Goal: Task Accomplishment & Management: Complete application form

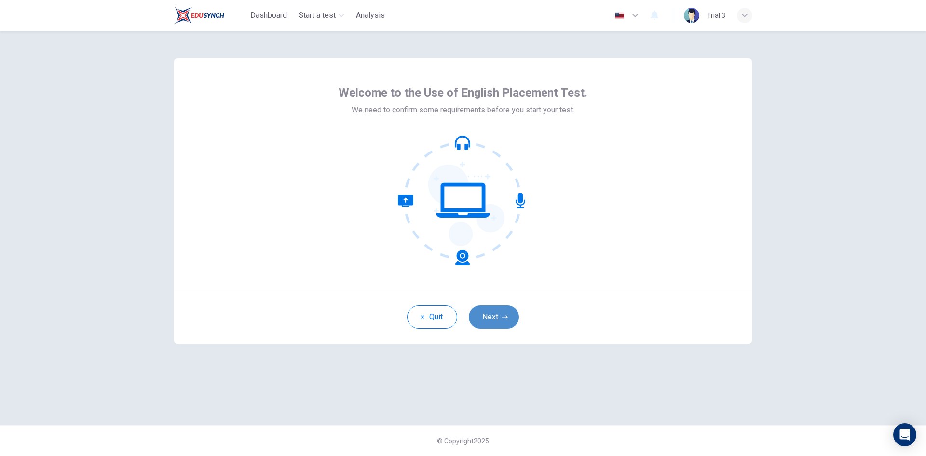
click at [493, 311] on button "Next" at bounding box center [494, 316] width 50 height 23
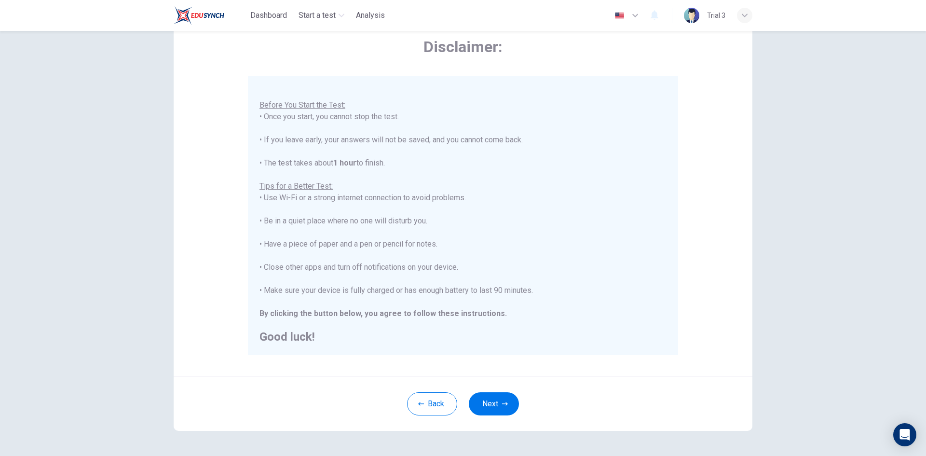
scroll to position [81, 0]
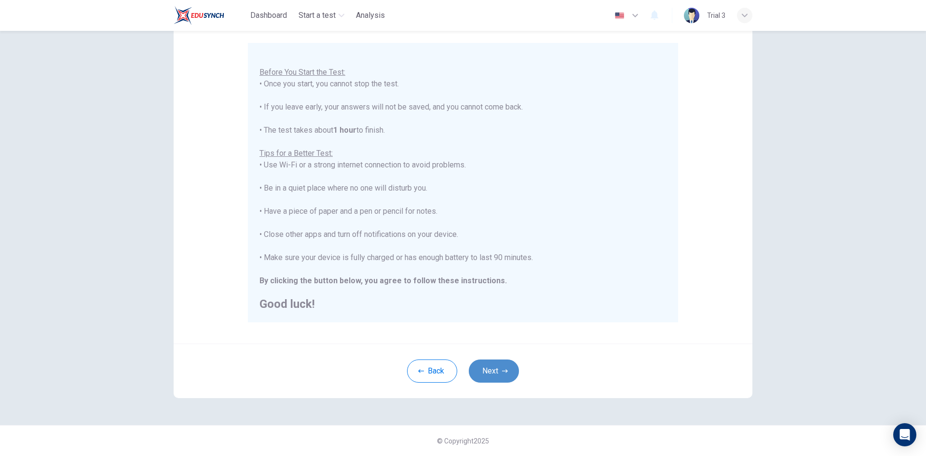
click at [483, 367] on button "Next" at bounding box center [494, 370] width 50 height 23
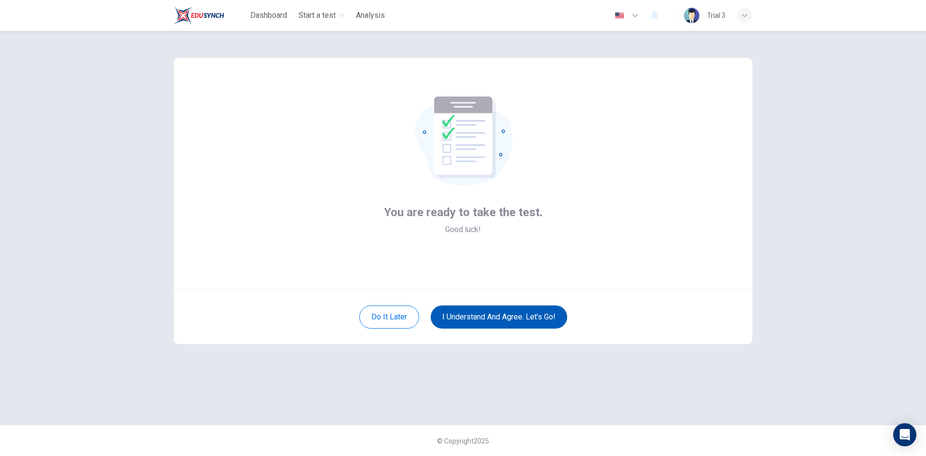
click at [477, 317] on button "I understand and agree. Let’s go!" at bounding box center [499, 316] width 137 height 23
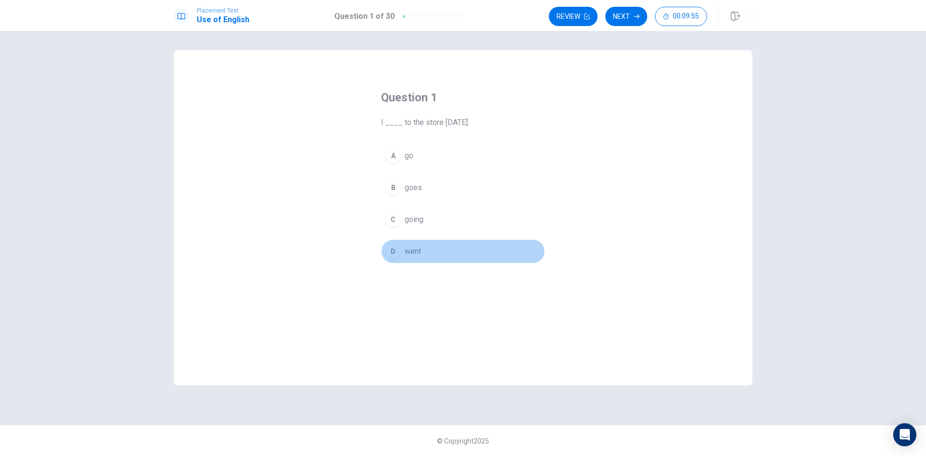
click at [409, 253] on span "went" at bounding box center [413, 252] width 16 height 12
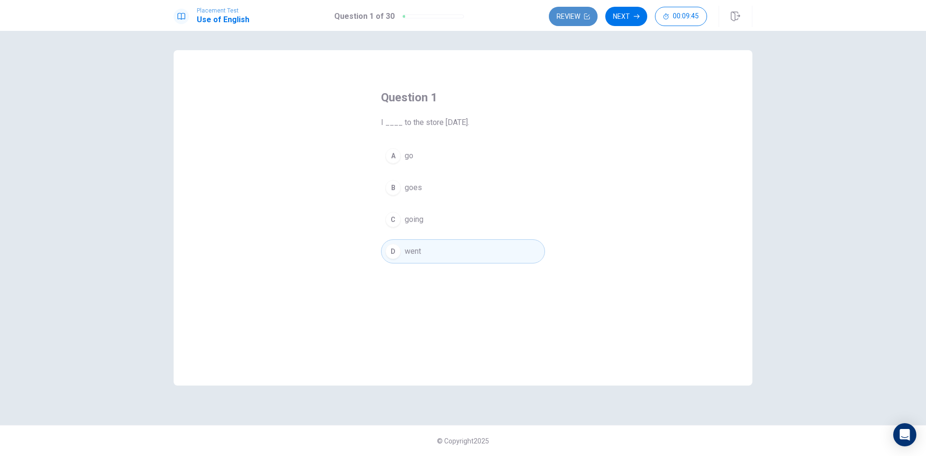
click at [582, 13] on button "Review" at bounding box center [573, 16] width 49 height 19
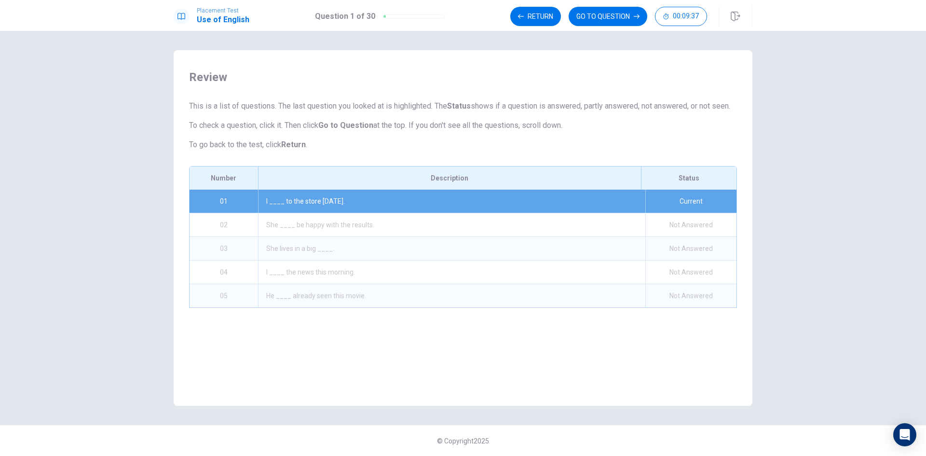
click at [547, 14] on button "Return" at bounding box center [535, 16] width 51 height 19
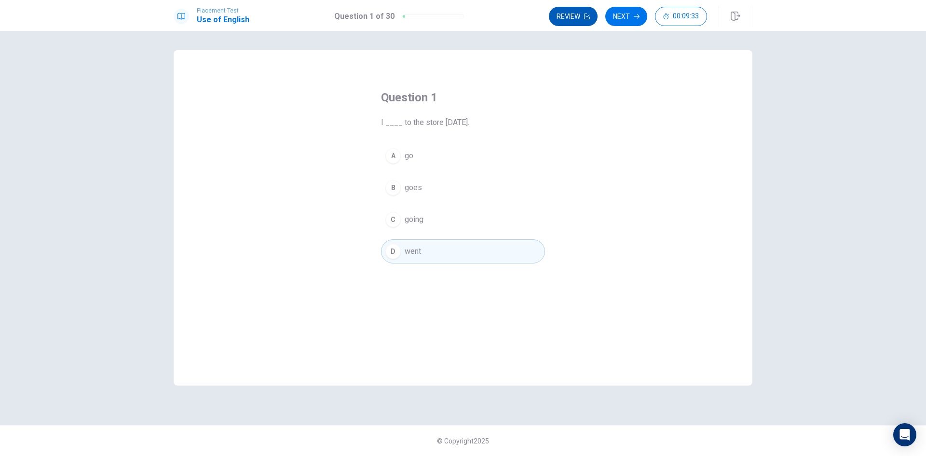
click at [587, 20] on button "Review" at bounding box center [573, 16] width 49 height 19
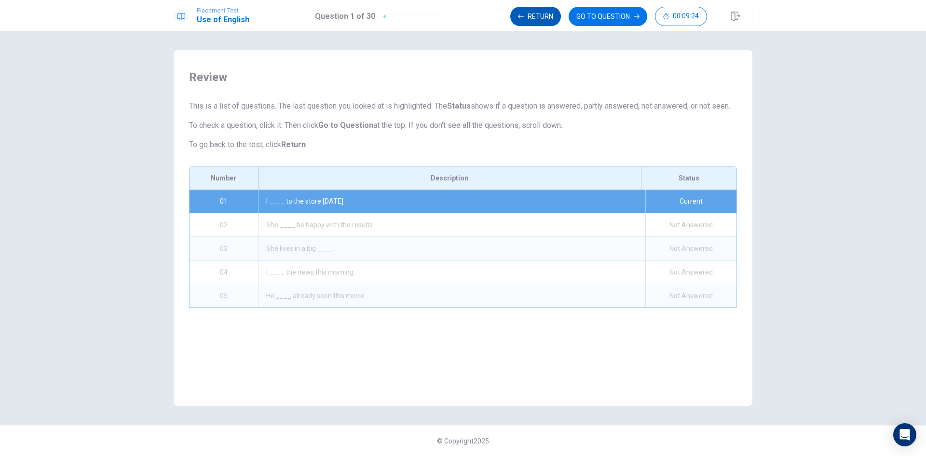
click at [527, 15] on button "Return" at bounding box center [535, 16] width 51 height 19
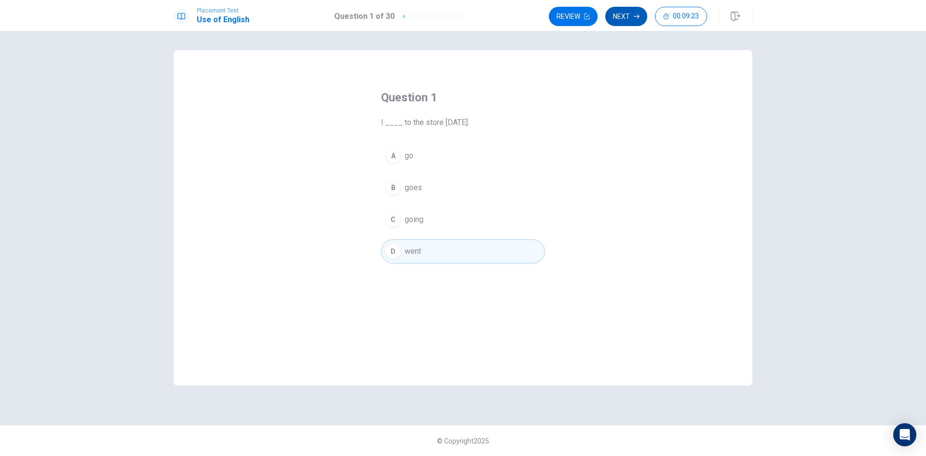
click at [626, 14] on button "Next" at bounding box center [626, 16] width 42 height 19
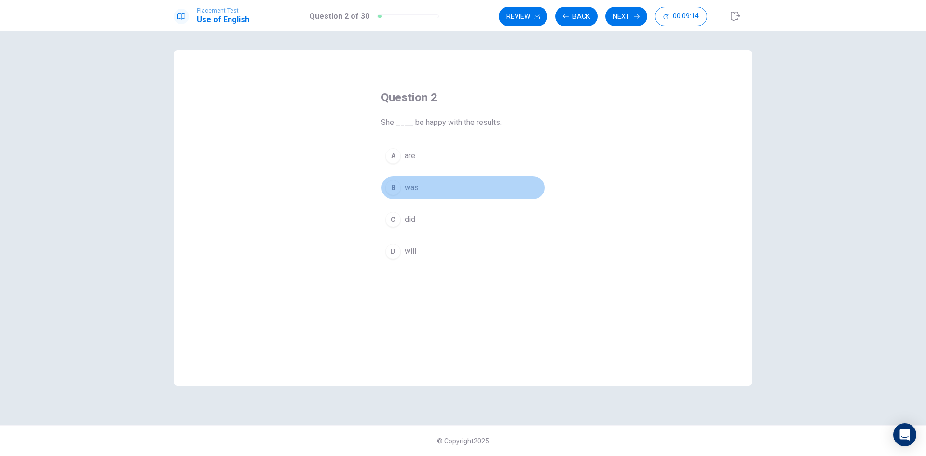
click at [418, 189] on span "was" at bounding box center [412, 188] width 14 height 12
click at [629, 18] on button "Next" at bounding box center [626, 16] width 42 height 19
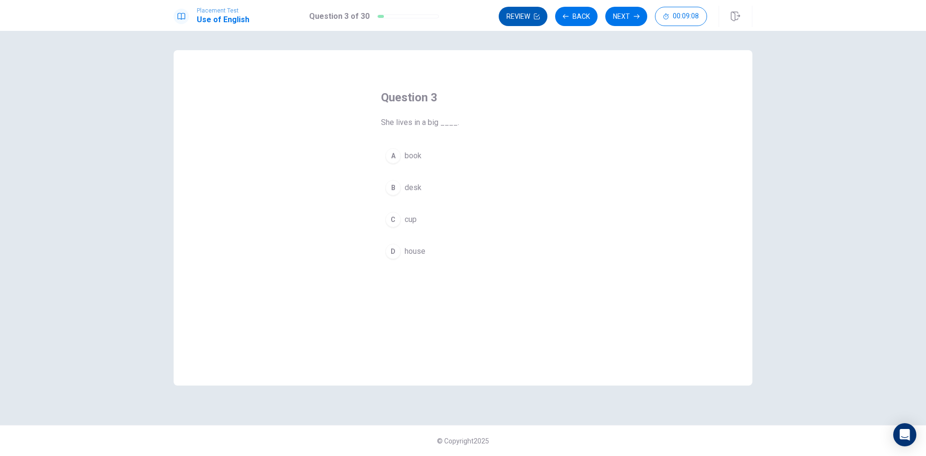
click at [531, 20] on button "Review" at bounding box center [523, 16] width 49 height 19
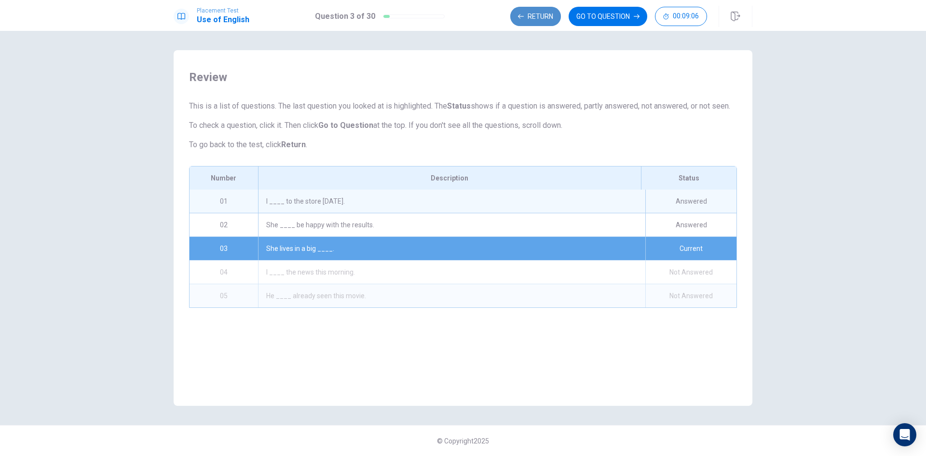
click at [548, 17] on button "Return" at bounding box center [535, 16] width 51 height 19
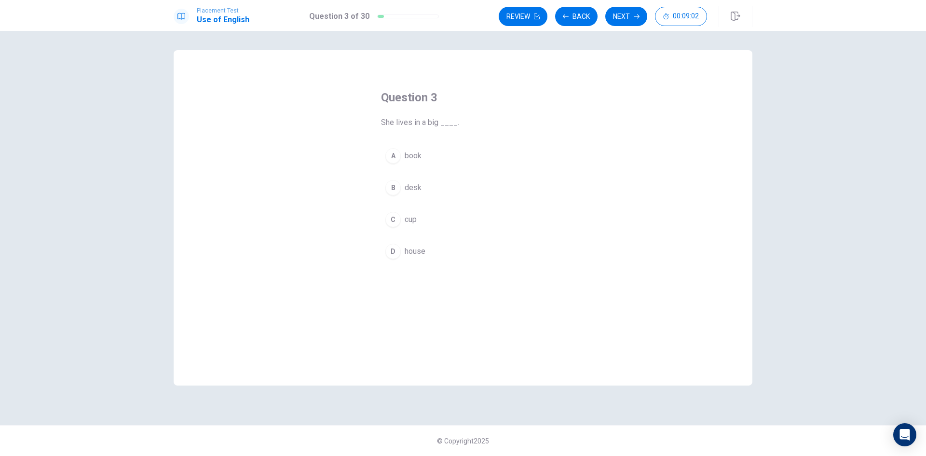
click at [420, 252] on span "house" at bounding box center [415, 252] width 21 height 12
click at [622, 16] on button "Next" at bounding box center [626, 16] width 42 height 19
click at [424, 222] on button "C saw" at bounding box center [463, 219] width 164 height 24
click at [633, 13] on button "Next" at bounding box center [626, 16] width 42 height 19
click at [413, 222] on span "has" at bounding box center [411, 220] width 12 height 12
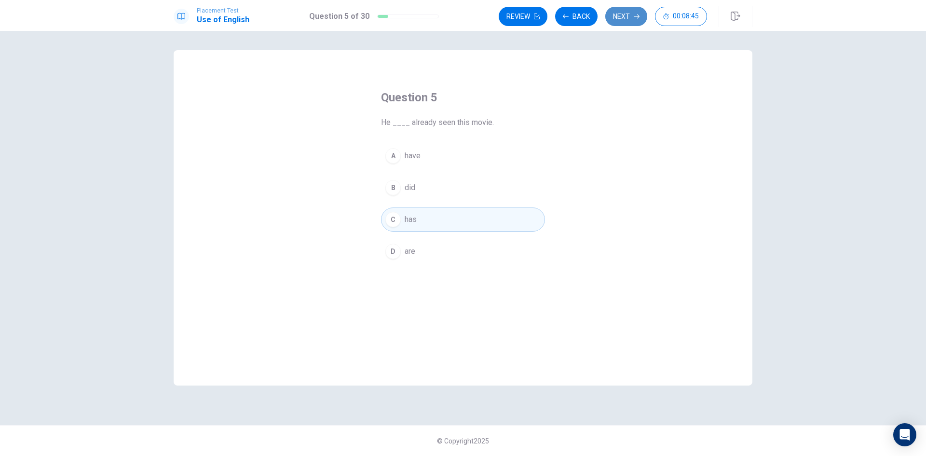
click at [628, 17] on button "Next" at bounding box center [626, 16] width 42 height 19
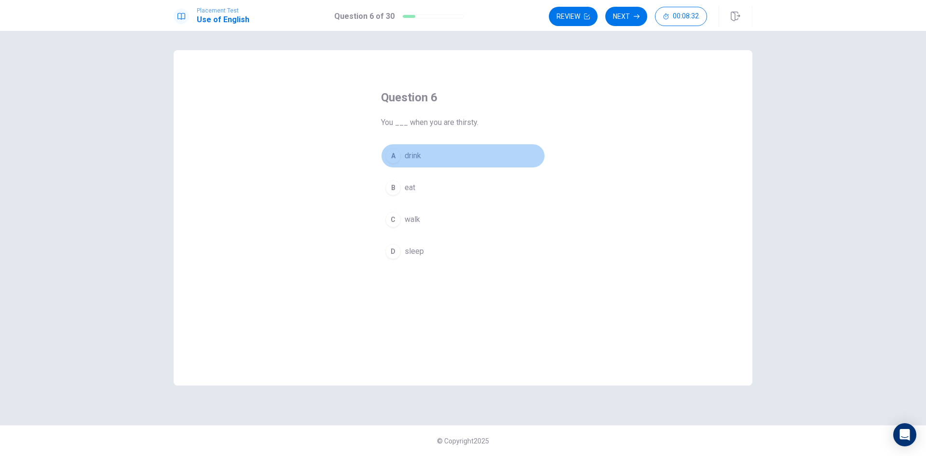
click at [418, 157] on span "drink" at bounding box center [413, 156] width 16 height 12
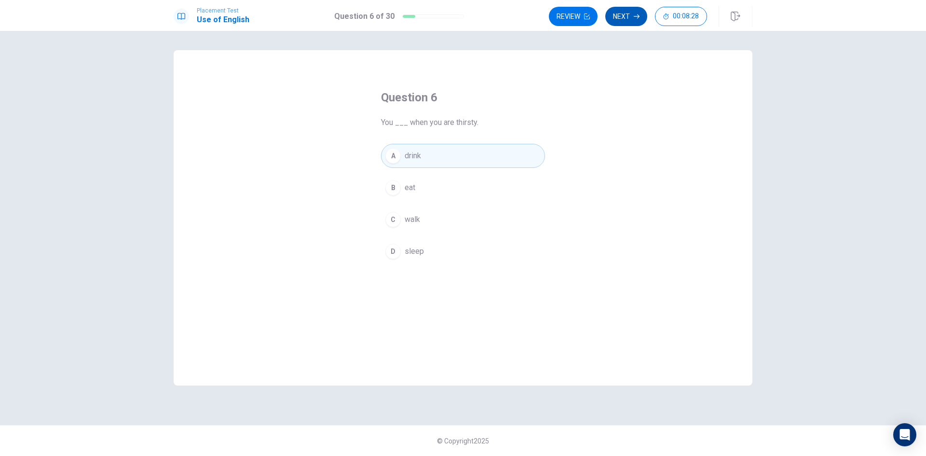
click at [635, 12] on button "Next" at bounding box center [626, 16] width 42 height 19
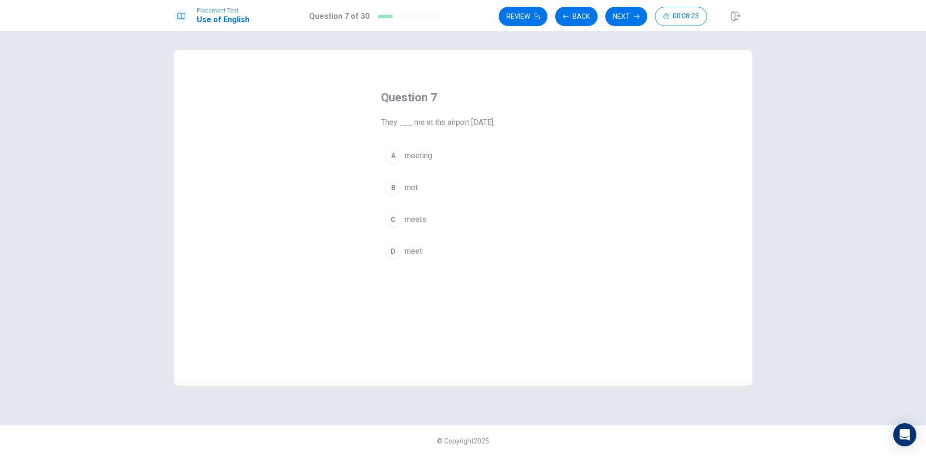
click at [420, 186] on button "B met" at bounding box center [463, 188] width 164 height 24
click at [625, 14] on button "Next" at bounding box center [626, 16] width 42 height 19
click at [417, 220] on button "C go" at bounding box center [463, 219] width 164 height 24
click at [632, 19] on button "Next" at bounding box center [626, 16] width 42 height 19
click at [424, 189] on button "B sent" at bounding box center [463, 188] width 164 height 24
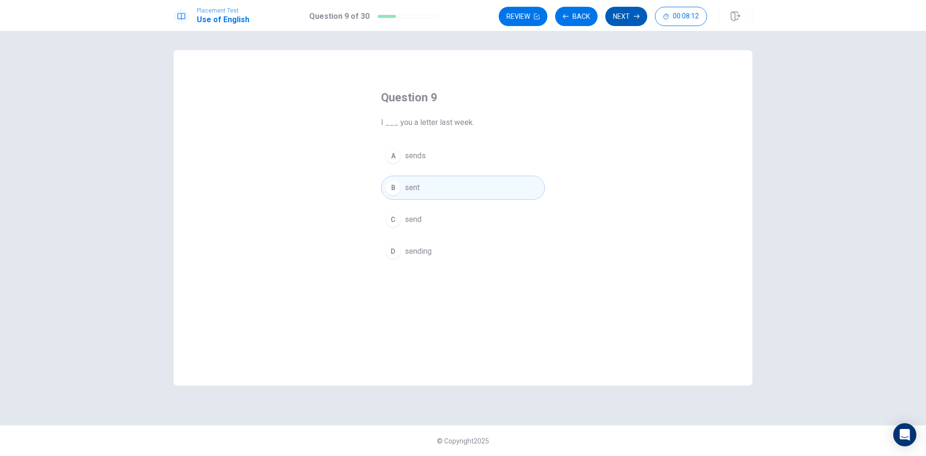
click at [632, 15] on button "Next" at bounding box center [626, 16] width 42 height 19
click at [411, 219] on span "heavy" at bounding box center [415, 220] width 20 height 12
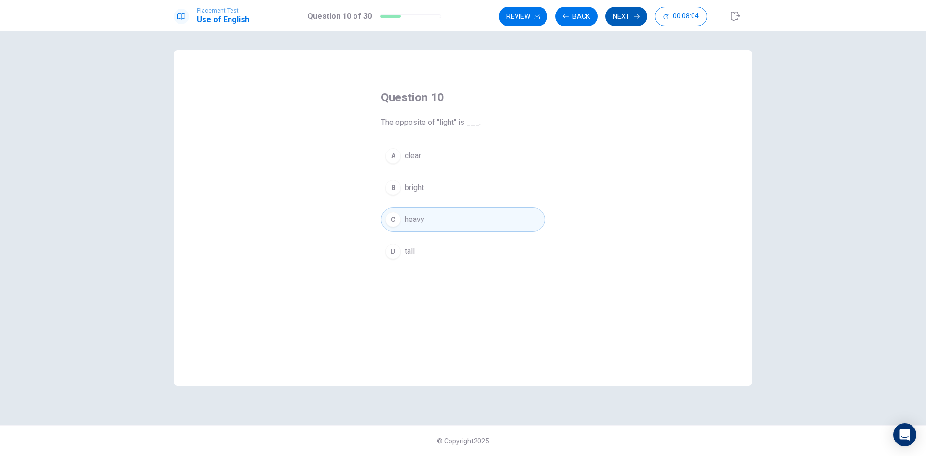
click at [630, 17] on button "Next" at bounding box center [626, 16] width 42 height 19
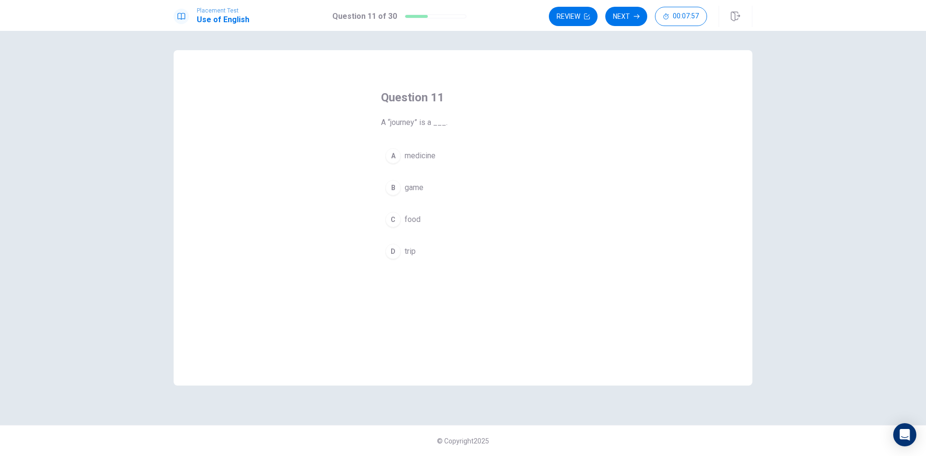
click at [429, 251] on button "D trip" at bounding box center [463, 251] width 164 height 24
click at [634, 16] on icon "button" at bounding box center [637, 17] width 6 height 6
click at [427, 223] on span "ancient" at bounding box center [417, 220] width 24 height 12
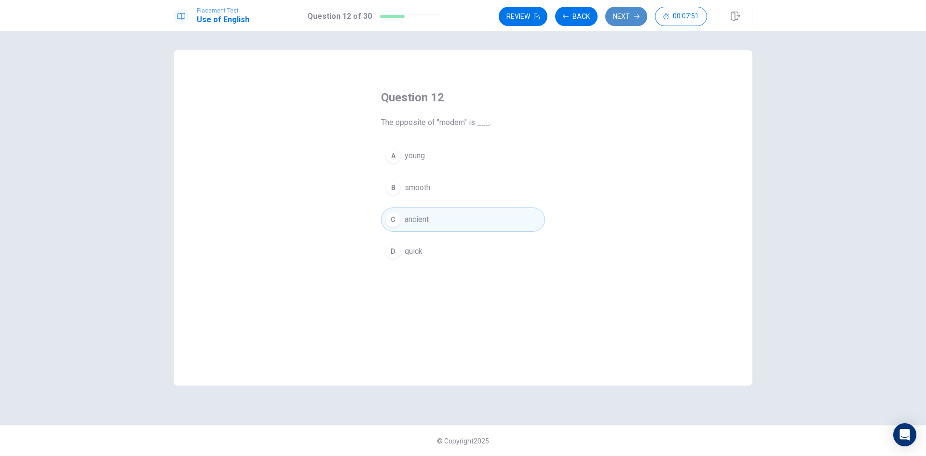
click at [627, 18] on button "Next" at bounding box center [626, 16] width 42 height 19
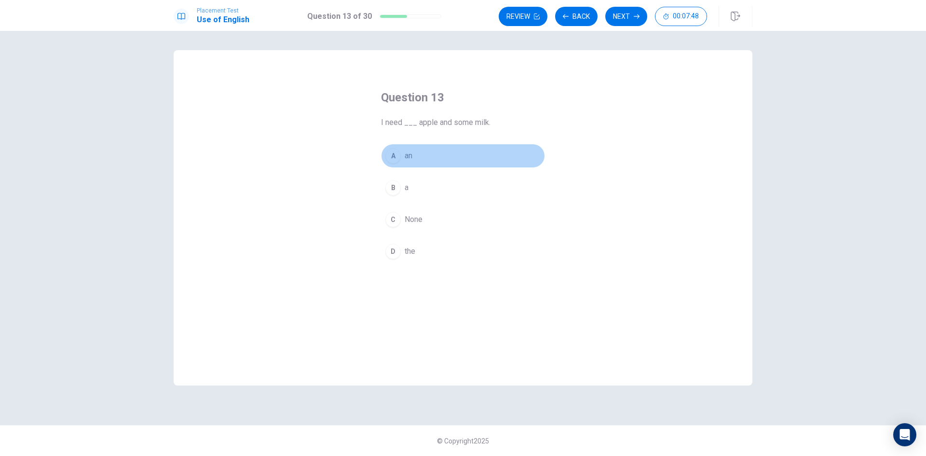
click at [428, 152] on button "A an" at bounding box center [463, 156] width 164 height 24
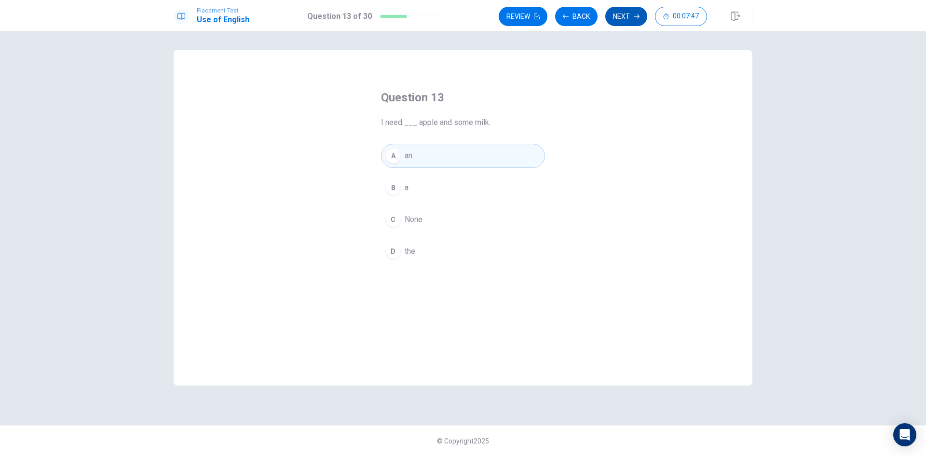
click at [630, 16] on button "Next" at bounding box center [626, 16] width 42 height 19
click at [419, 191] on button "B in" at bounding box center [463, 188] width 164 height 24
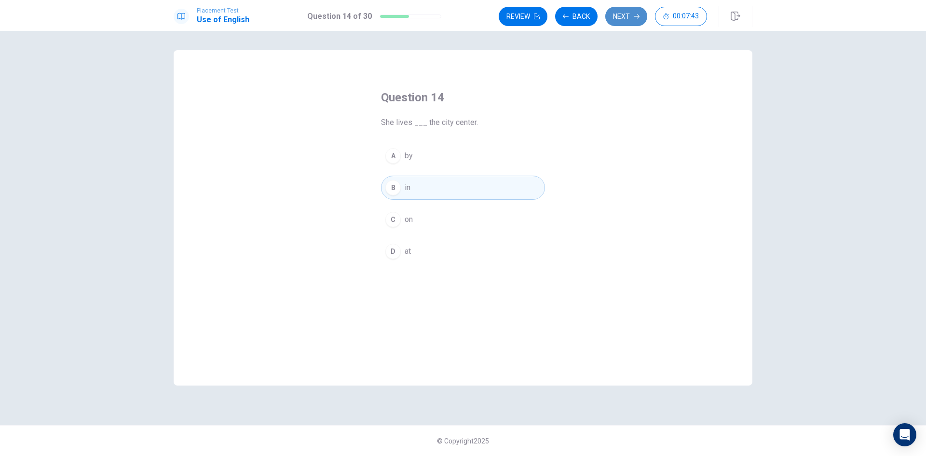
click at [629, 11] on button "Next" at bounding box center [626, 16] width 42 height 19
click at [412, 158] on span "Do" at bounding box center [410, 156] width 10 height 12
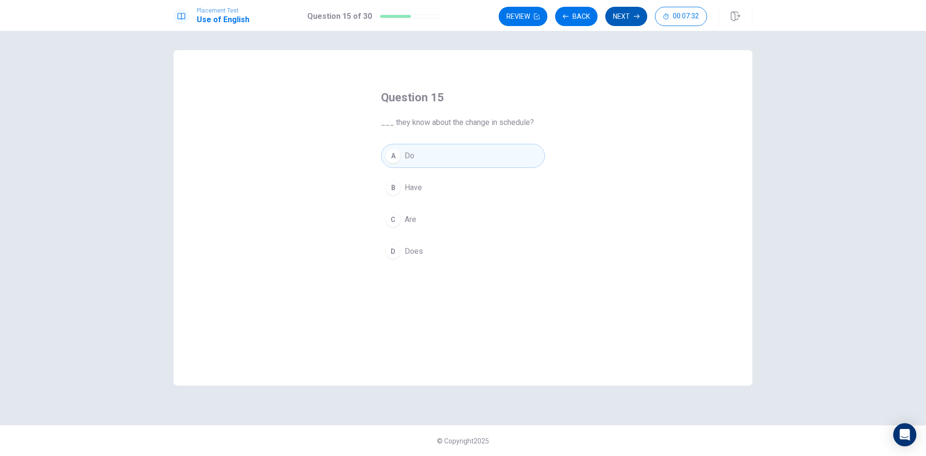
click at [634, 16] on icon "button" at bounding box center [637, 17] width 6 height 6
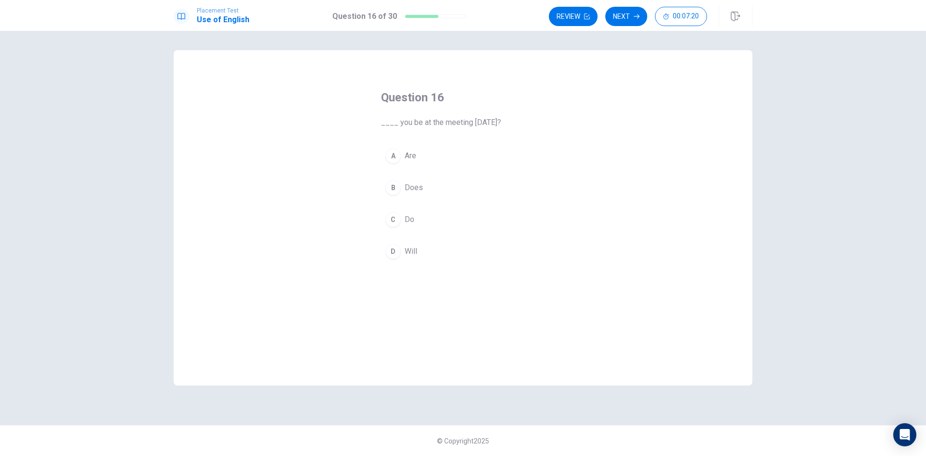
click at [415, 251] on span "Will" at bounding box center [411, 252] width 13 height 12
click at [636, 11] on button "Next" at bounding box center [626, 16] width 42 height 19
click at [413, 250] on span "go" at bounding box center [409, 252] width 9 height 12
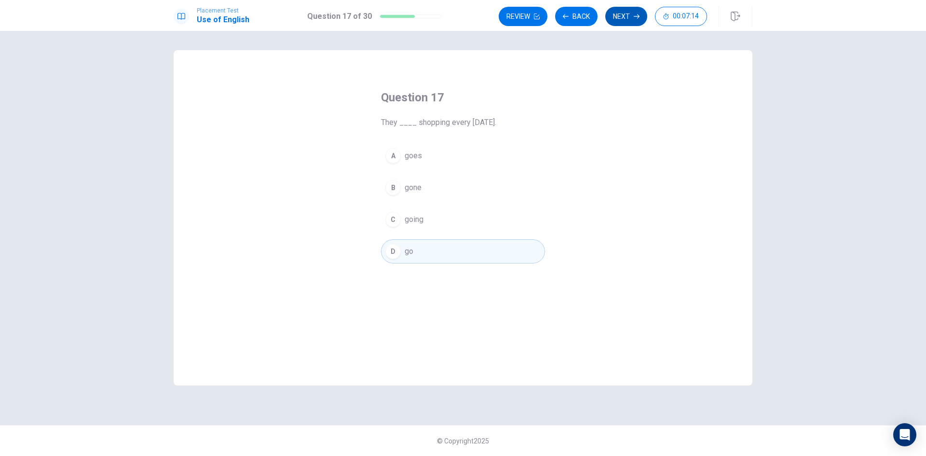
click at [629, 18] on button "Next" at bounding box center [626, 16] width 42 height 19
click at [427, 251] on span "across" at bounding box center [416, 252] width 23 height 12
click at [633, 10] on button "Next" at bounding box center [626, 16] width 42 height 19
click at [418, 252] on span "hard" at bounding box center [412, 252] width 14 height 12
click at [638, 14] on icon "button" at bounding box center [637, 16] width 6 height 4
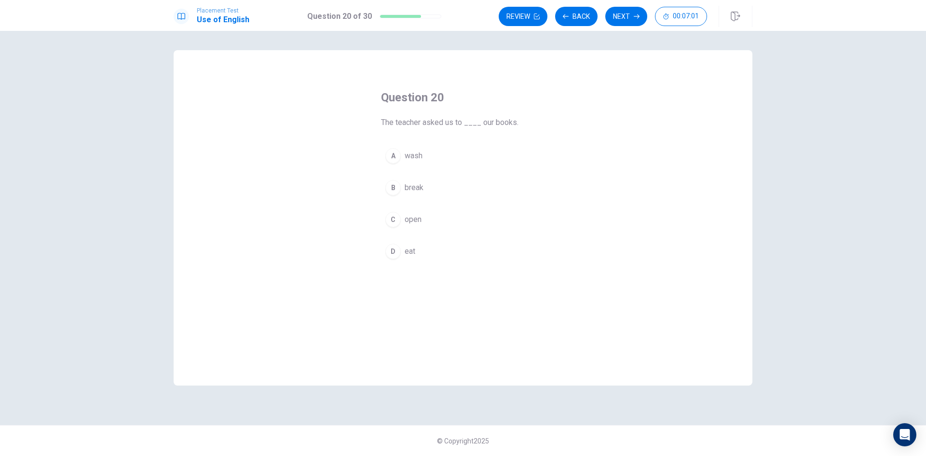
click at [423, 222] on button "C open" at bounding box center [463, 219] width 164 height 24
click at [629, 19] on button "Next" at bounding box center [626, 16] width 42 height 19
click at [425, 189] on span "assess" at bounding box center [418, 188] width 26 height 12
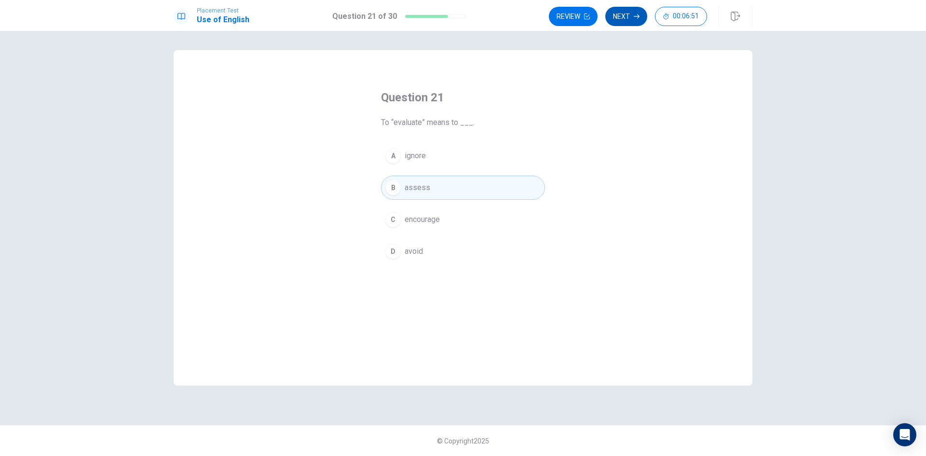
click at [635, 17] on icon "button" at bounding box center [637, 17] width 6 height 6
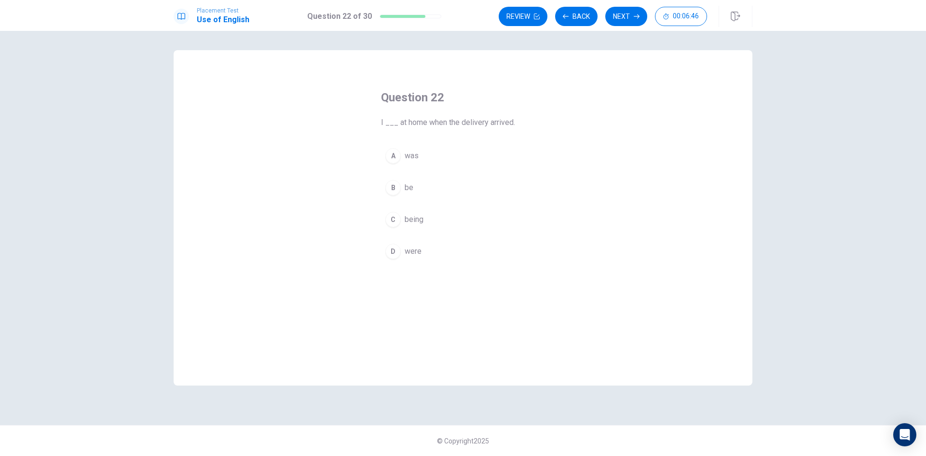
click at [414, 160] on span "was" at bounding box center [412, 156] width 14 height 12
click at [626, 11] on button "Next" at bounding box center [626, 16] width 42 height 19
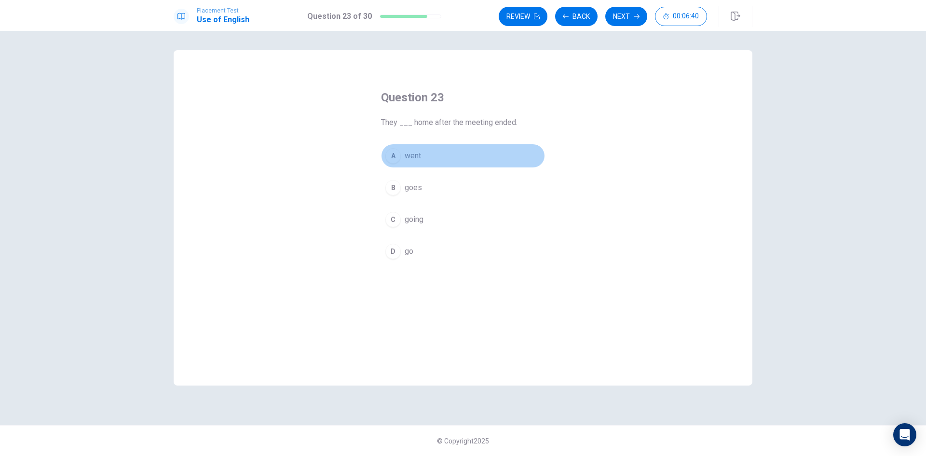
click at [415, 154] on span "went" at bounding box center [413, 156] width 16 height 12
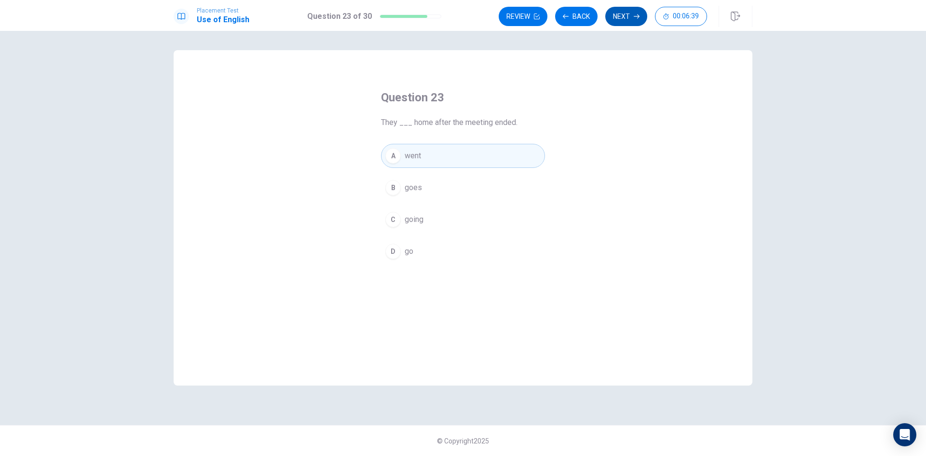
click at [631, 11] on button "Next" at bounding box center [626, 16] width 42 height 19
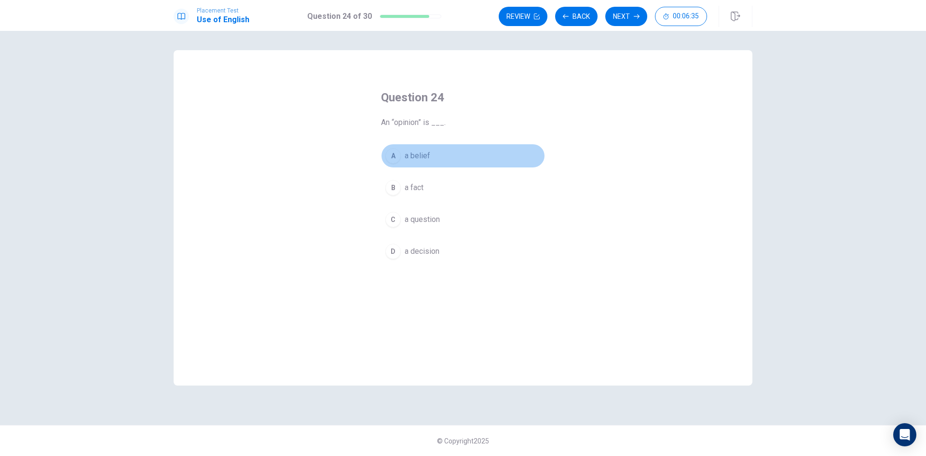
click at [431, 154] on button "A a belief" at bounding box center [463, 156] width 164 height 24
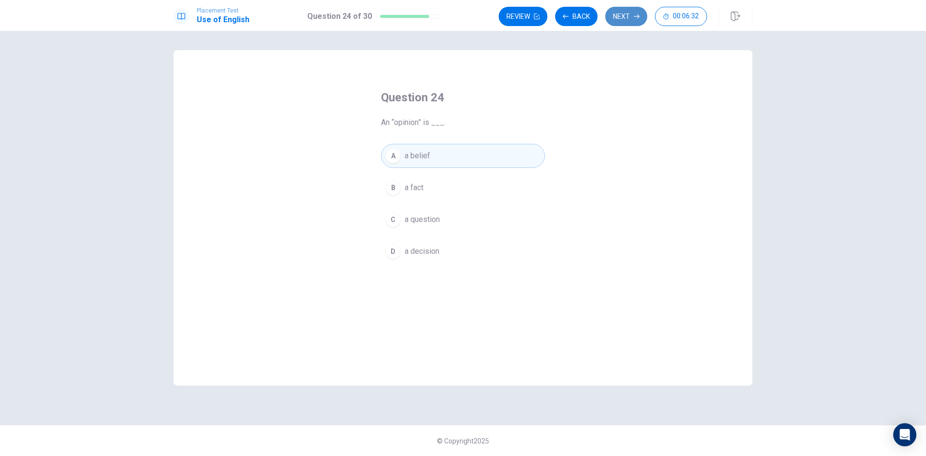
click at [632, 14] on button "Next" at bounding box center [626, 16] width 42 height 19
click at [436, 187] on button "B effective" at bounding box center [463, 188] width 164 height 24
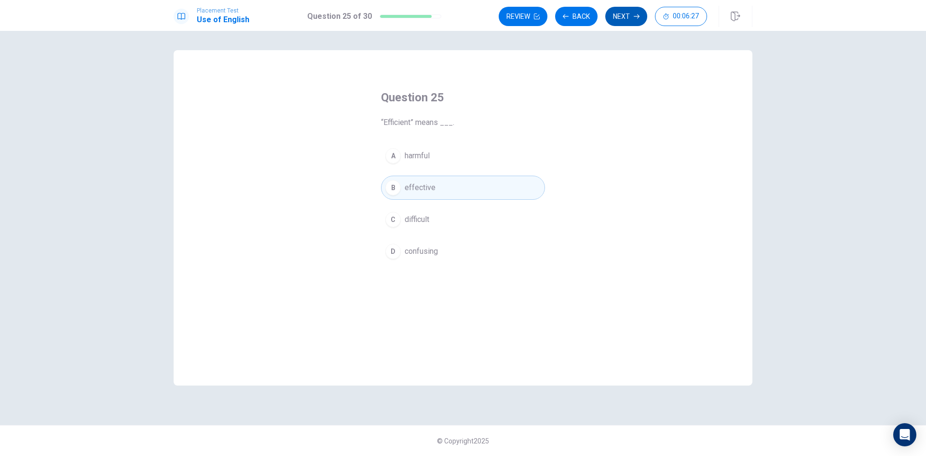
click at [625, 16] on button "Next" at bounding box center [626, 16] width 42 height 19
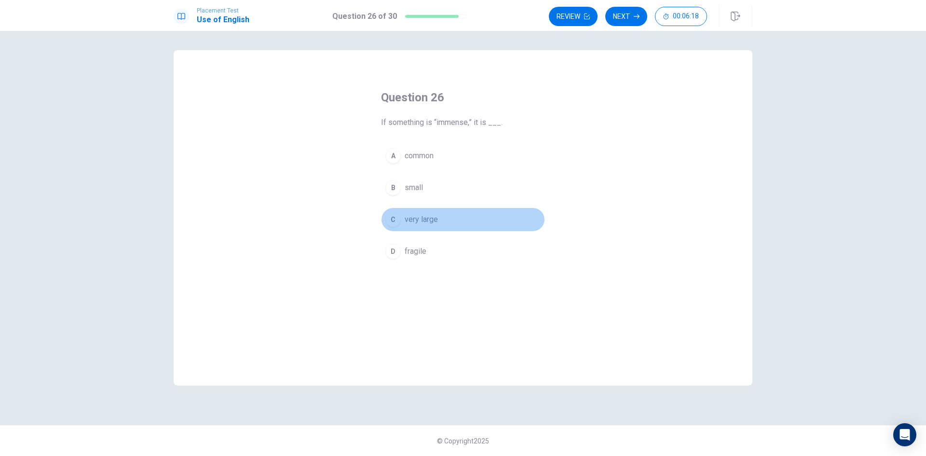
click at [443, 219] on button "C very large" at bounding box center [463, 219] width 164 height 24
click at [629, 18] on button "Next" at bounding box center [626, 16] width 42 height 19
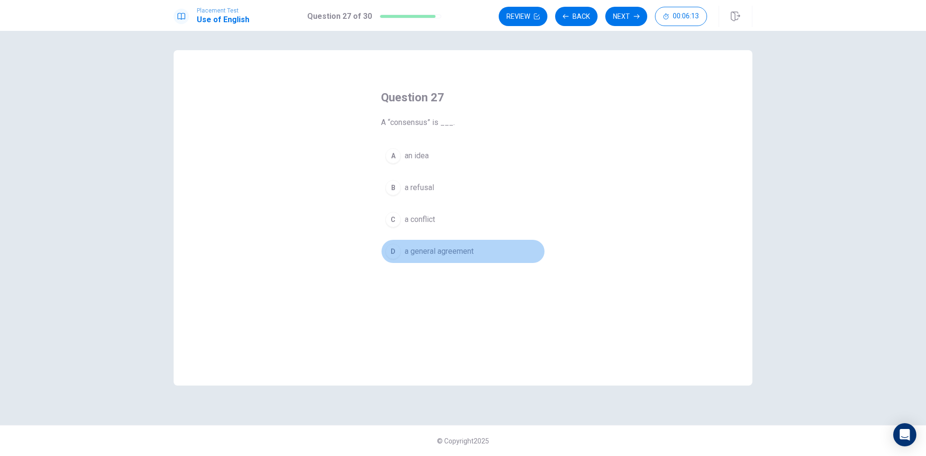
drag, startPoint x: 432, startPoint y: 250, endPoint x: 486, endPoint y: 213, distance: 65.8
click at [434, 248] on span "a general agreement" at bounding box center [439, 252] width 69 height 12
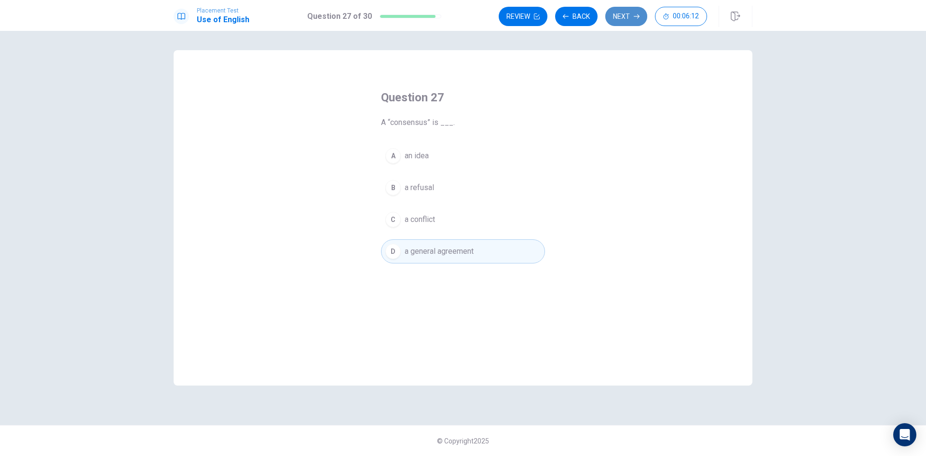
click at [629, 14] on button "Next" at bounding box center [626, 16] width 42 height 19
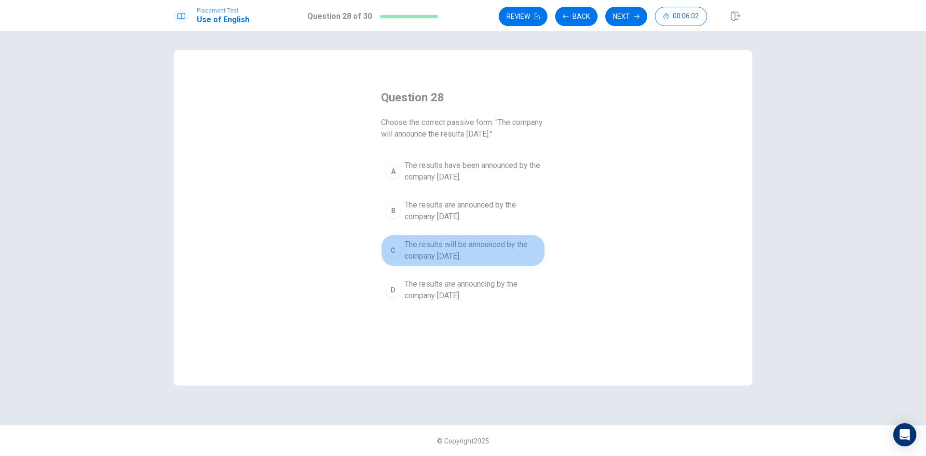
click at [495, 252] on span "The results will be announced by the company tomorrow." at bounding box center [473, 250] width 136 height 23
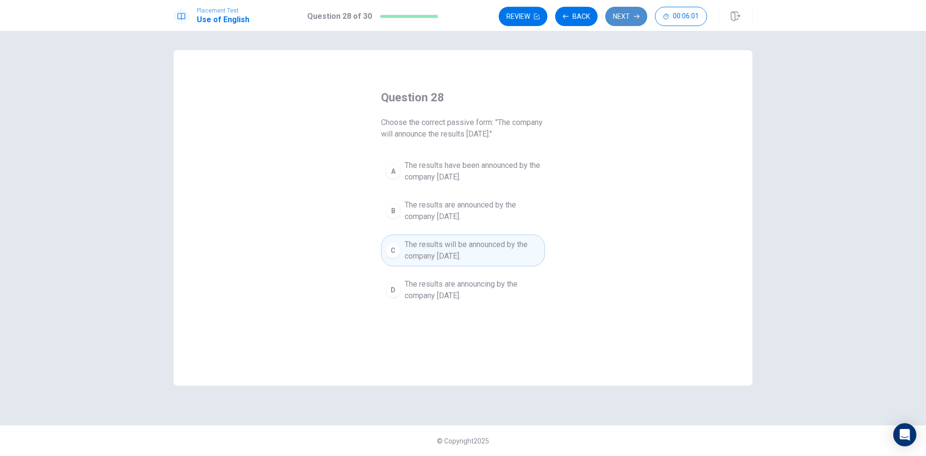
click at [627, 15] on button "Next" at bounding box center [626, 16] width 42 height 19
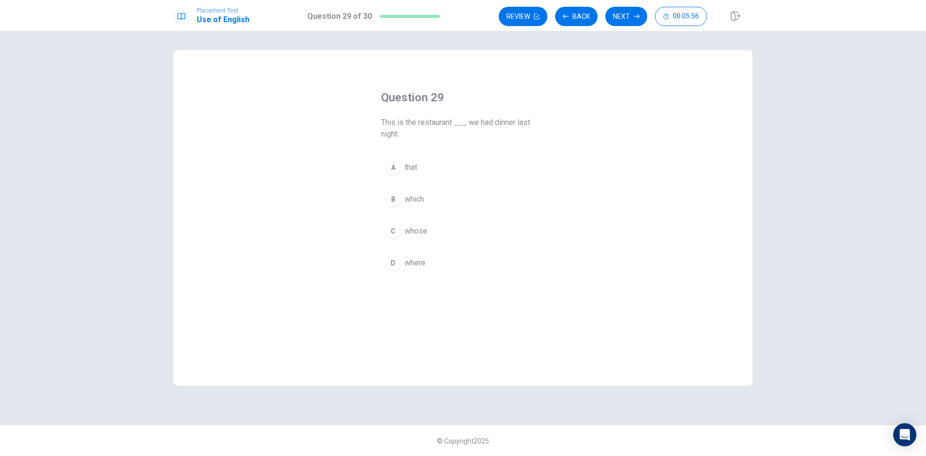
click at [418, 262] on span "where" at bounding box center [415, 263] width 21 height 12
click at [625, 16] on button "Next" at bounding box center [626, 16] width 42 height 19
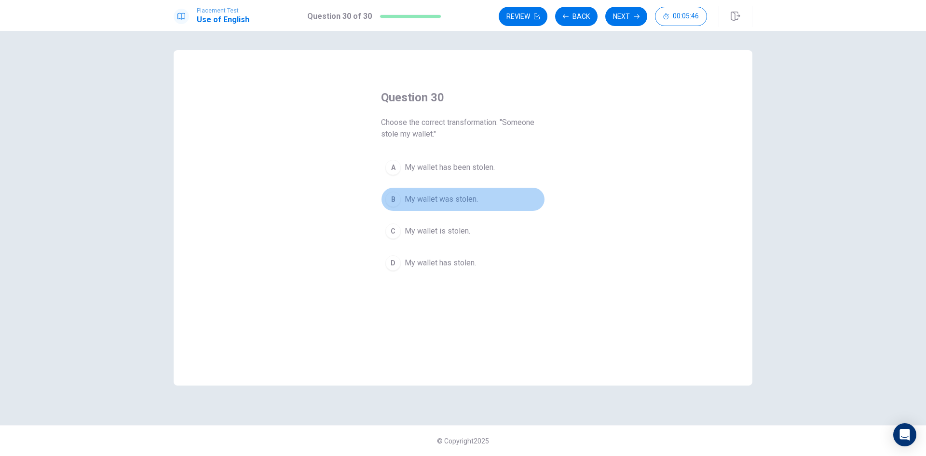
click at [458, 204] on span "My wallet was stolen." at bounding box center [441, 199] width 73 height 12
click at [634, 13] on button "Next" at bounding box center [626, 16] width 42 height 19
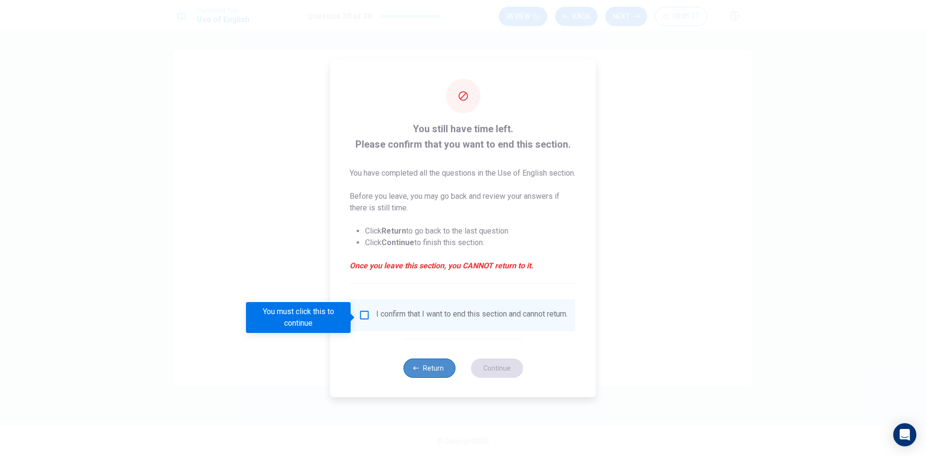
click at [426, 378] on button "Return" at bounding box center [429, 367] width 52 height 19
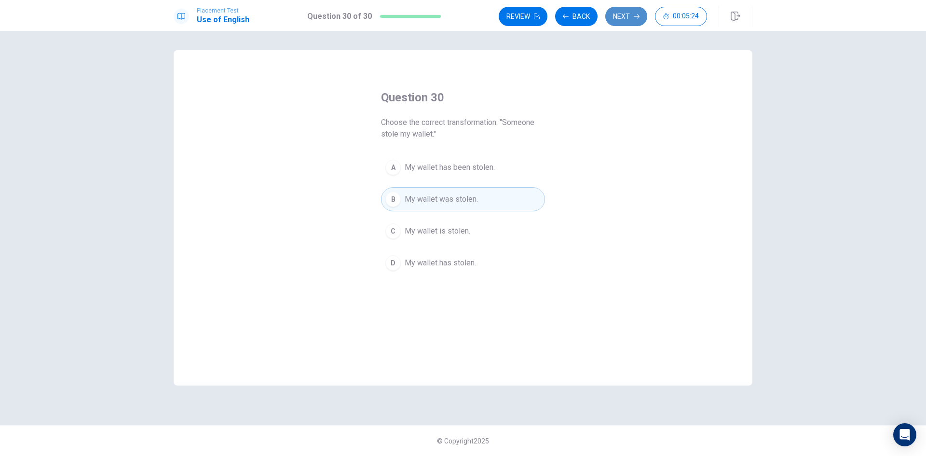
click at [618, 21] on button "Next" at bounding box center [626, 16] width 42 height 19
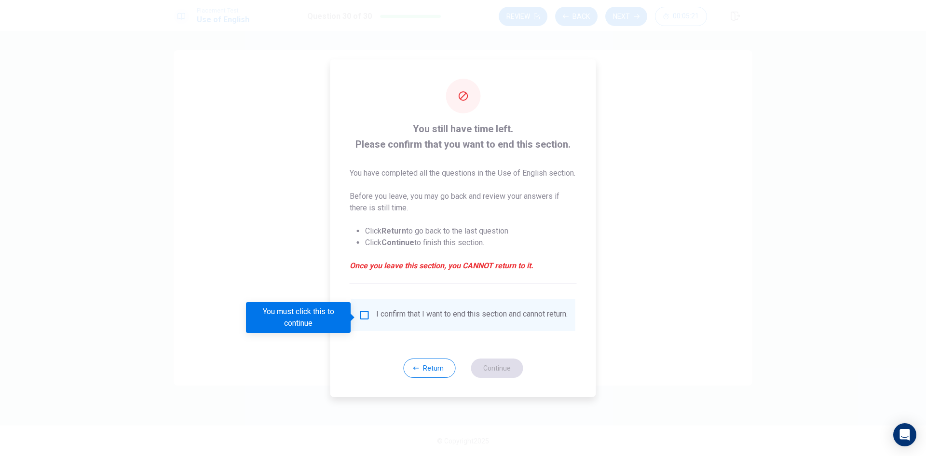
click at [362, 317] on input "You must click this to continue" at bounding box center [365, 315] width 12 height 12
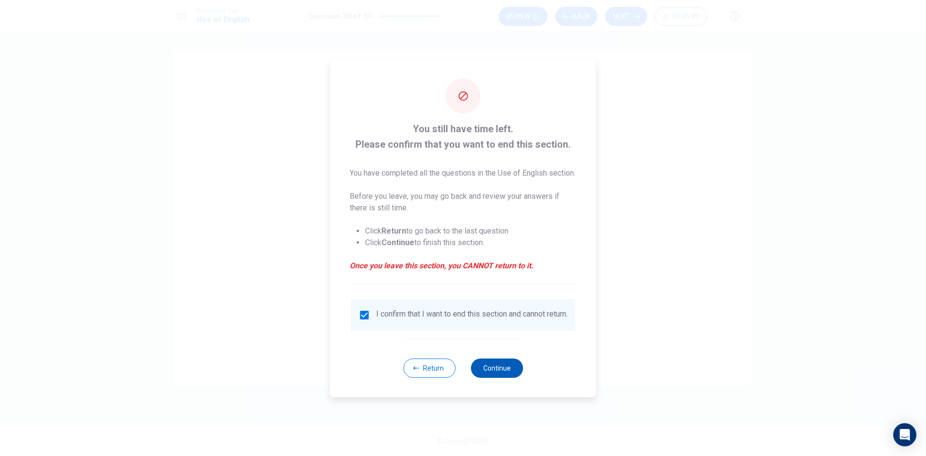
click at [495, 378] on button "Continue" at bounding box center [497, 367] width 52 height 19
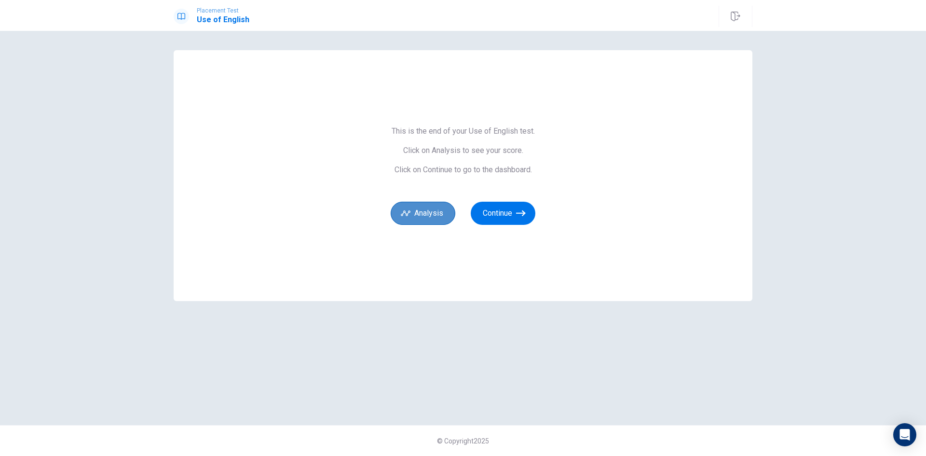
click at [422, 209] on button "Analysis" at bounding box center [423, 213] width 65 height 23
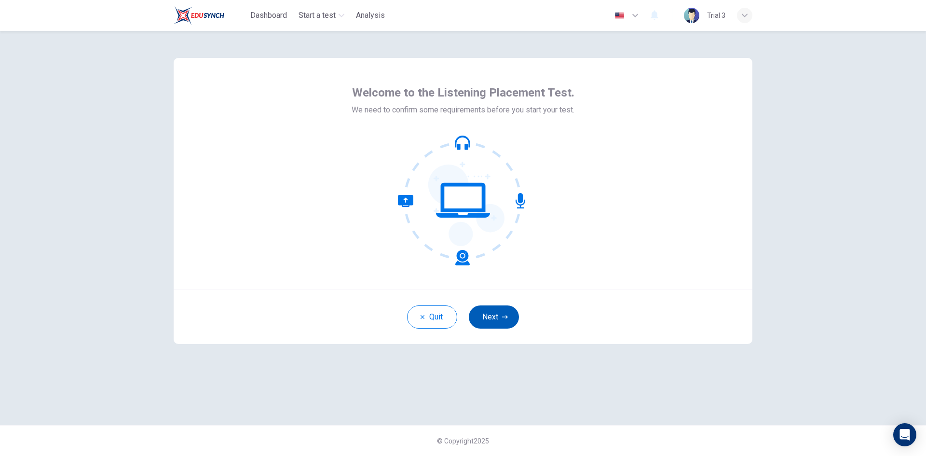
click at [497, 322] on button "Next" at bounding box center [494, 316] width 50 height 23
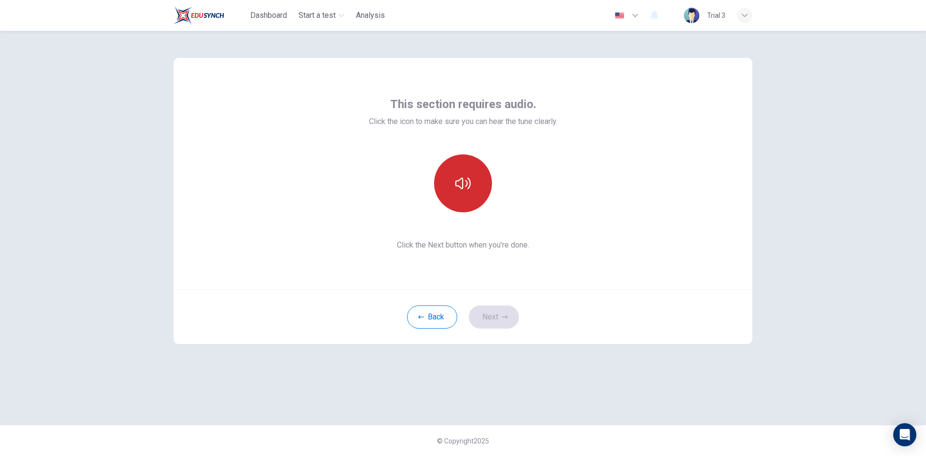
click at [469, 195] on button "button" at bounding box center [463, 183] width 58 height 58
click at [489, 319] on button "Next" at bounding box center [494, 316] width 50 height 23
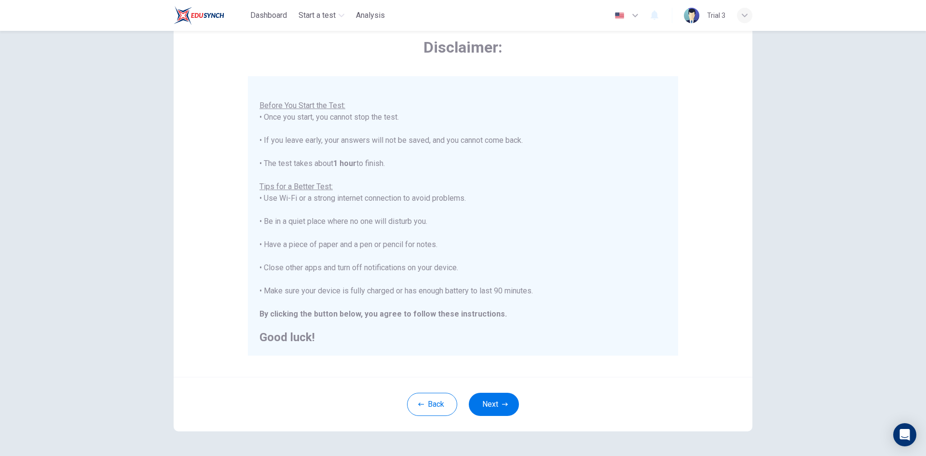
scroll to position [81, 0]
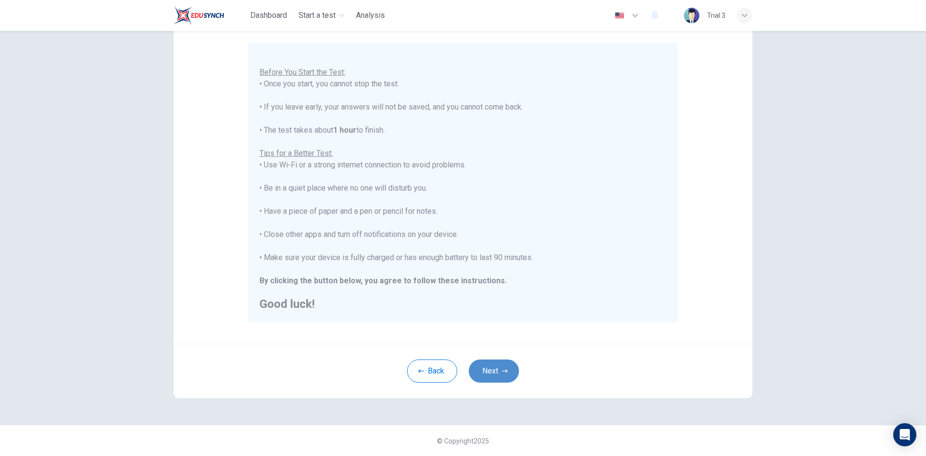
click at [493, 374] on button "Next" at bounding box center [494, 370] width 50 height 23
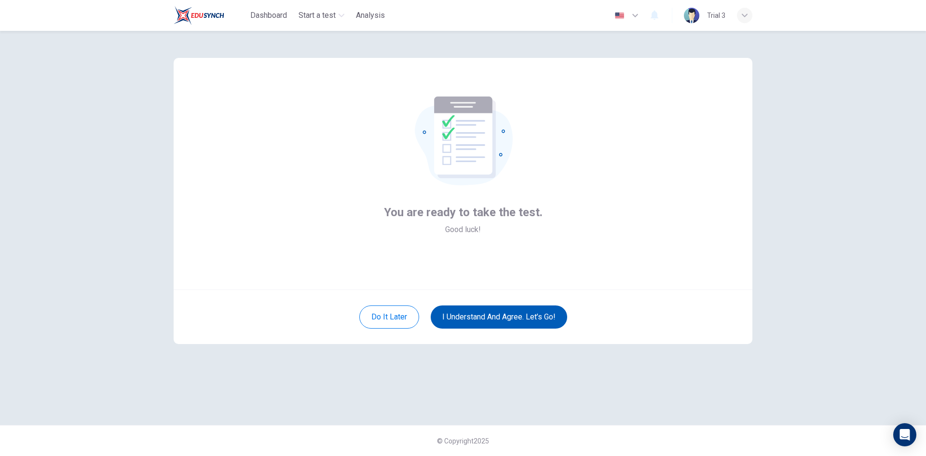
click at [470, 324] on button "I understand and agree. Let’s go!" at bounding box center [499, 316] width 137 height 23
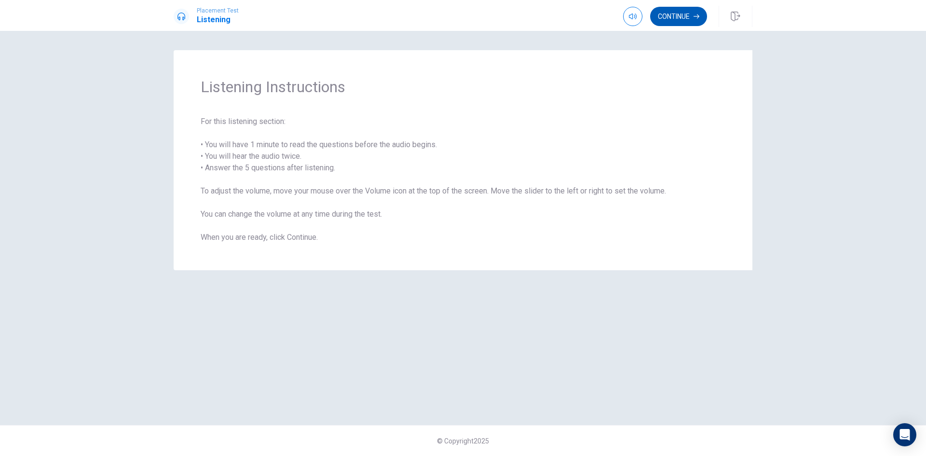
click at [686, 14] on button "Continue" at bounding box center [678, 16] width 57 height 19
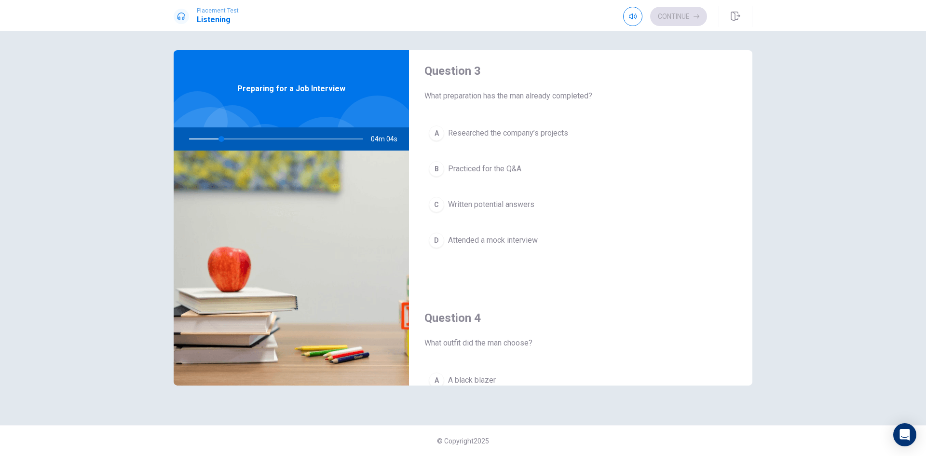
scroll to position [504, 0]
drag, startPoint x: 754, startPoint y: 225, endPoint x: 756, endPoint y: 240, distance: 15.6
click at [756, 240] on div "Question 1 What advice does the woman give about weaknesses? A Mention a real w…" at bounding box center [463, 228] width 610 height 356
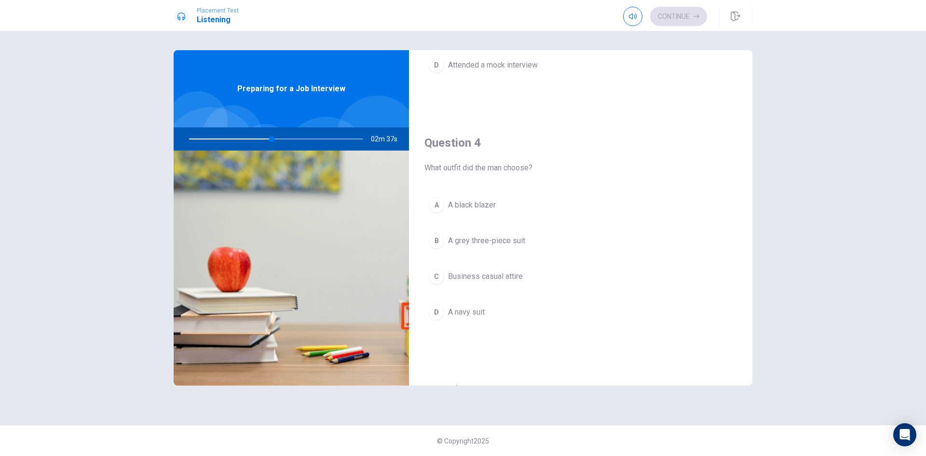
scroll to position [900, 0]
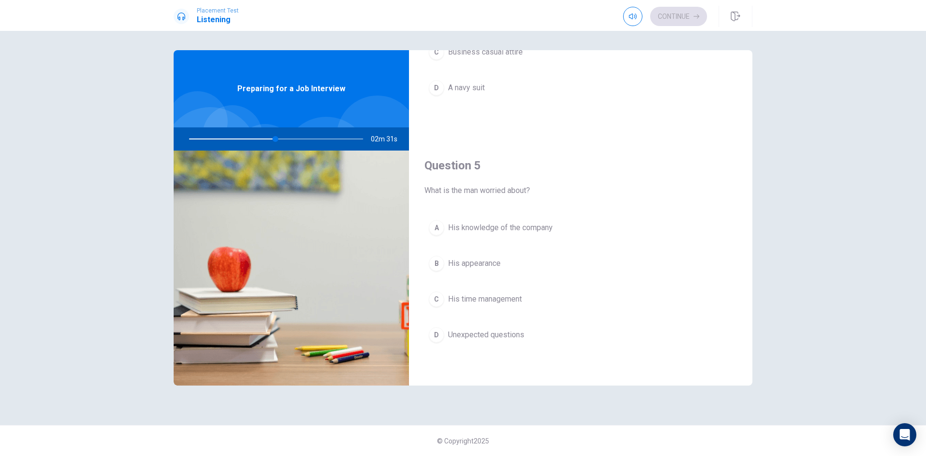
click at [523, 332] on span "Unexpected questions" at bounding box center [486, 335] width 76 height 12
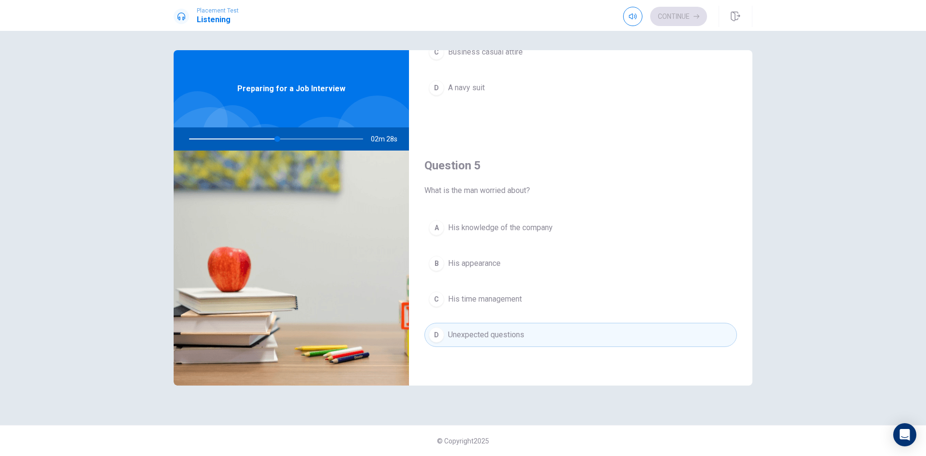
scroll to position [562, 0]
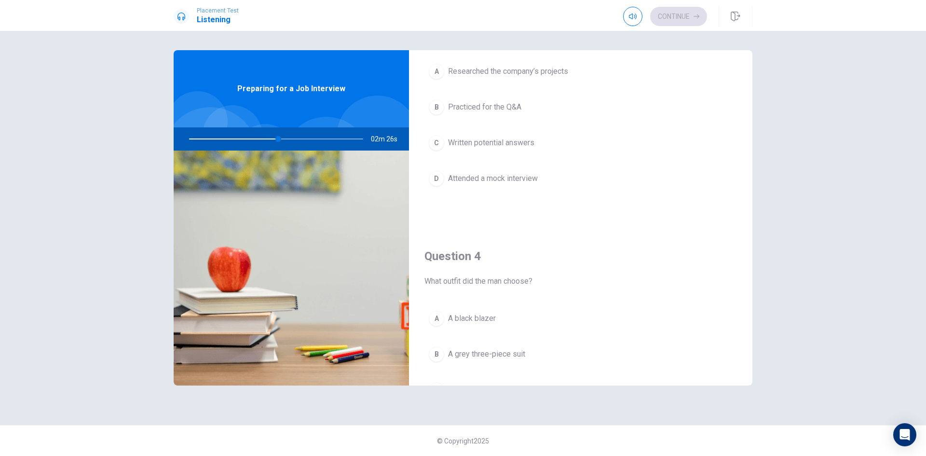
click at [547, 76] on span "Researched the company’s projects" at bounding box center [508, 72] width 120 height 12
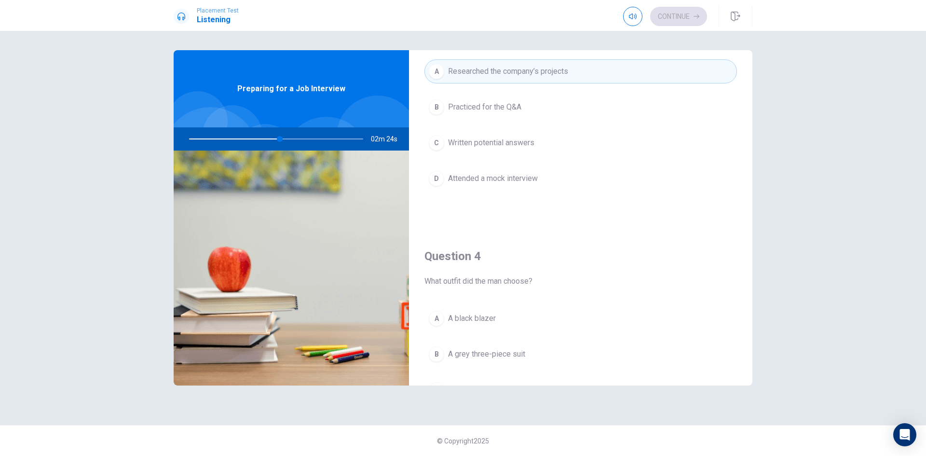
scroll to position [224, 0]
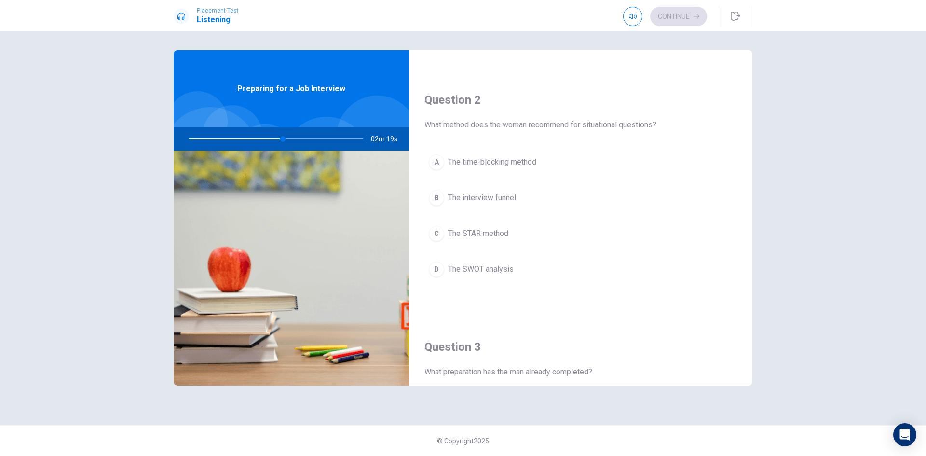
click at [515, 232] on button "C The STAR method" at bounding box center [581, 233] width 313 height 24
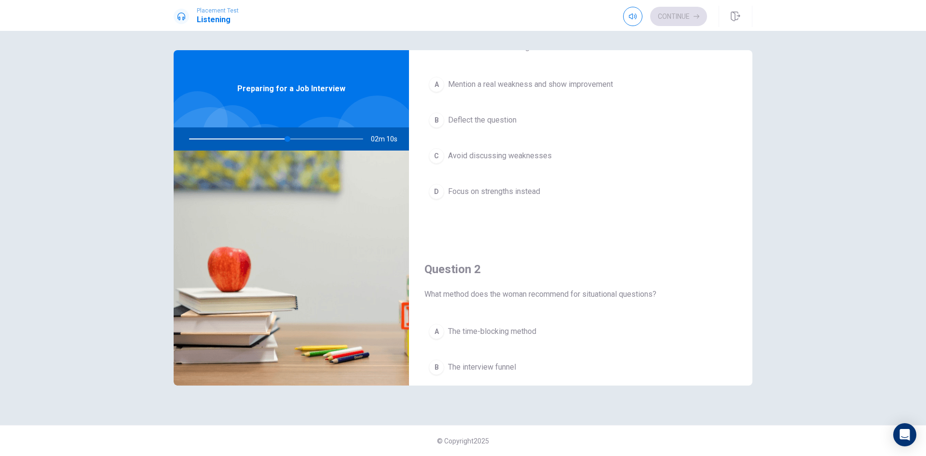
scroll to position [18, 0]
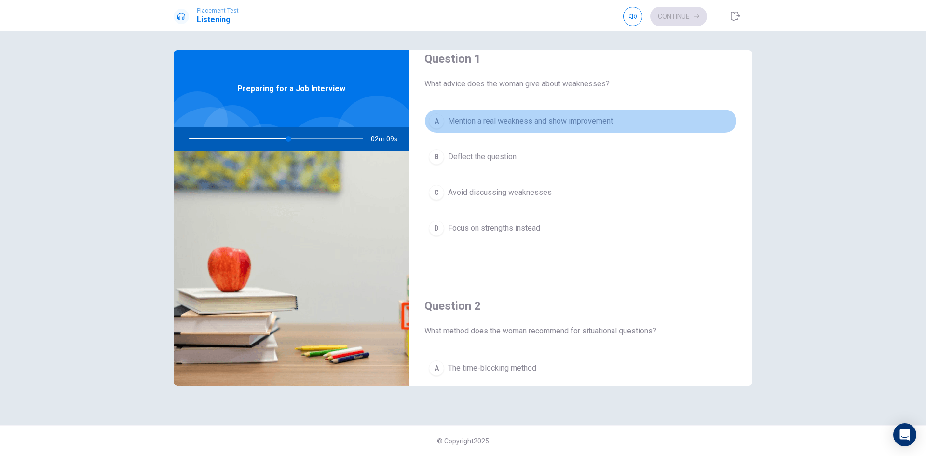
click at [613, 118] on span "Mention a real weakness and show improvement" at bounding box center [530, 121] width 165 height 12
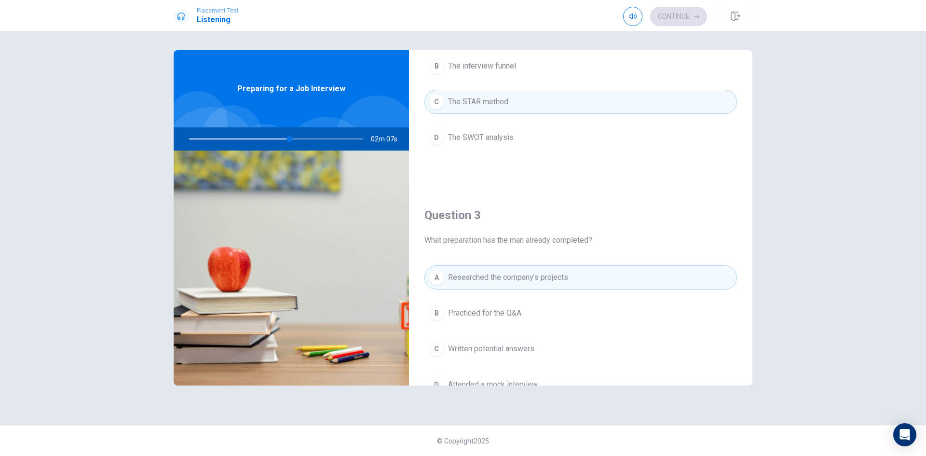
scroll to position [694, 0]
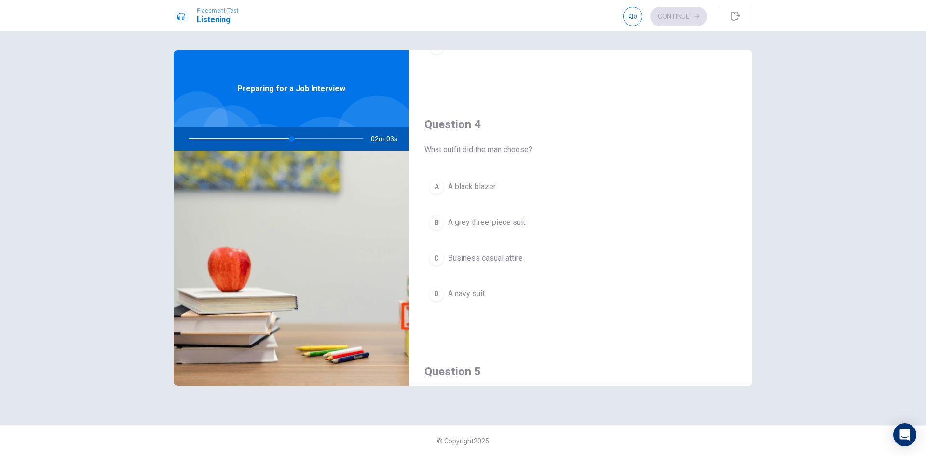
drag, startPoint x: 506, startPoint y: 295, endPoint x: 511, endPoint y: 297, distance: 6.1
click at [507, 295] on button "D A navy suit" at bounding box center [581, 294] width 313 height 24
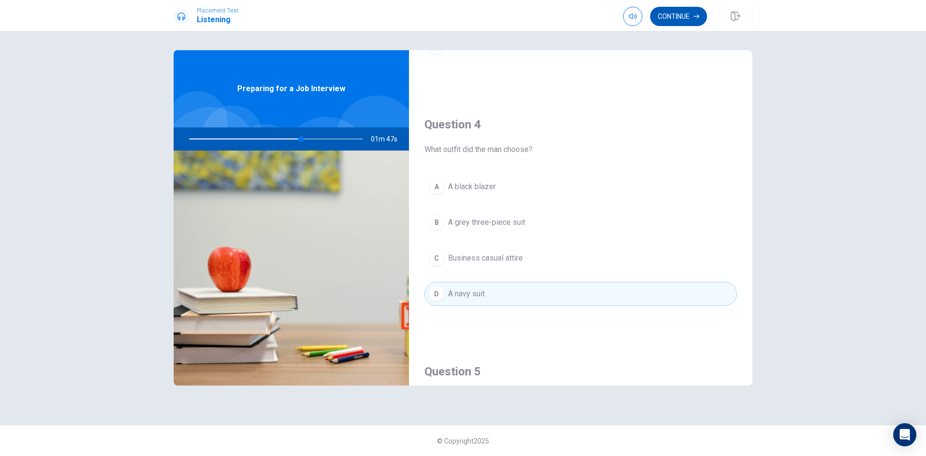
click at [681, 14] on button "Continue" at bounding box center [678, 16] width 57 height 19
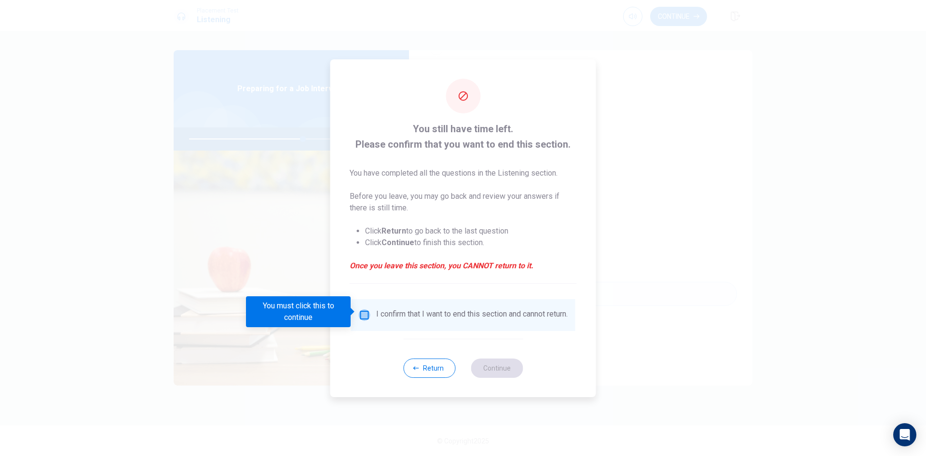
click at [369, 312] on input "You must click this to continue" at bounding box center [365, 315] width 12 height 12
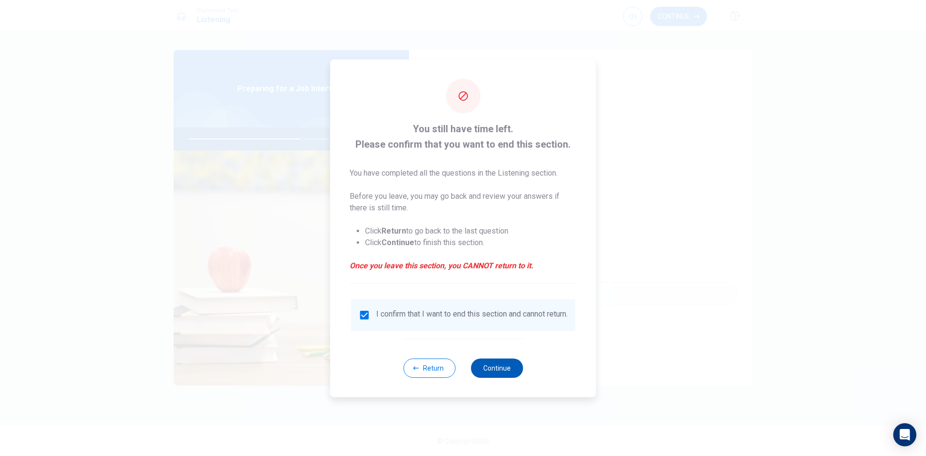
click at [490, 371] on button "Continue" at bounding box center [497, 367] width 52 height 19
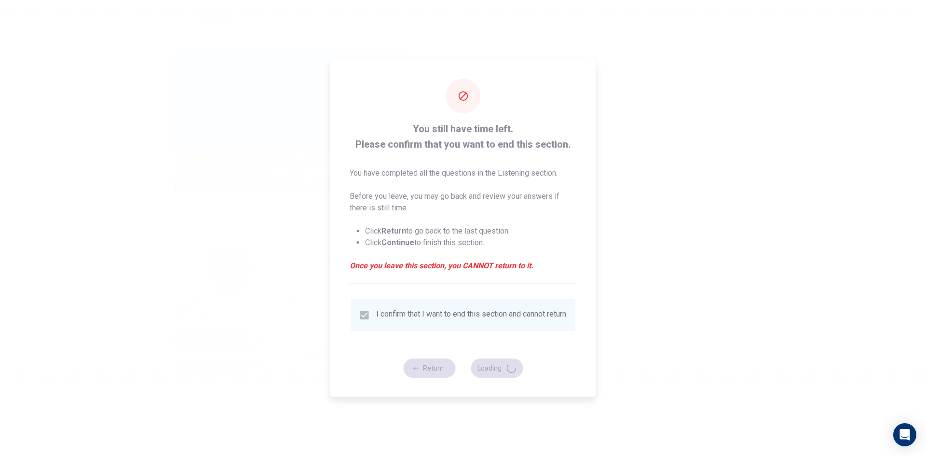
type input "67"
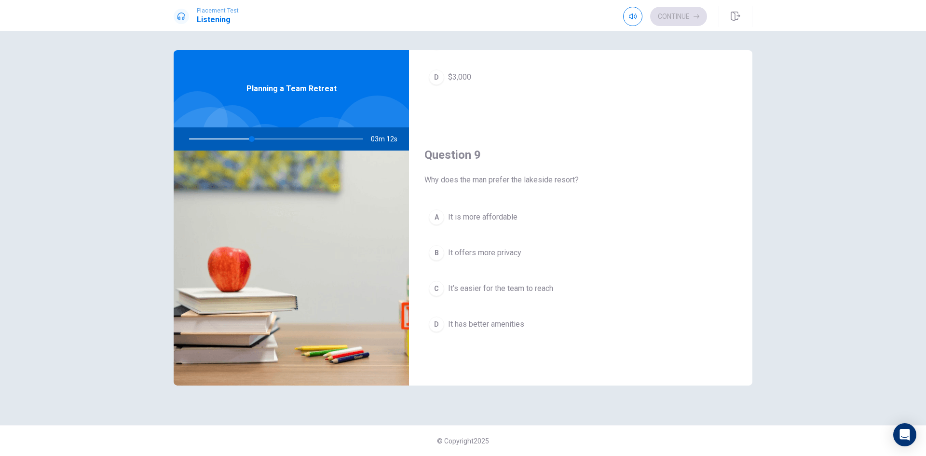
scroll to position [669, 0]
click at [526, 287] on span "It’s easier for the team to reach" at bounding box center [500, 283] width 105 height 12
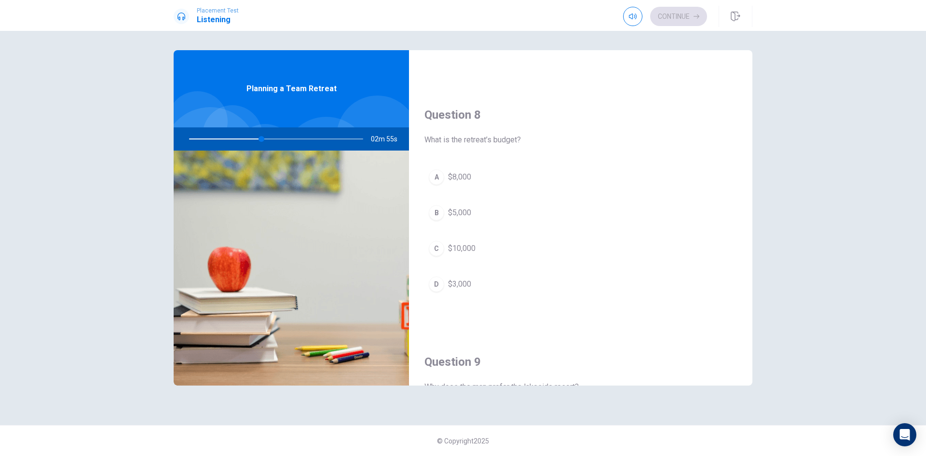
scroll to position [451, 0]
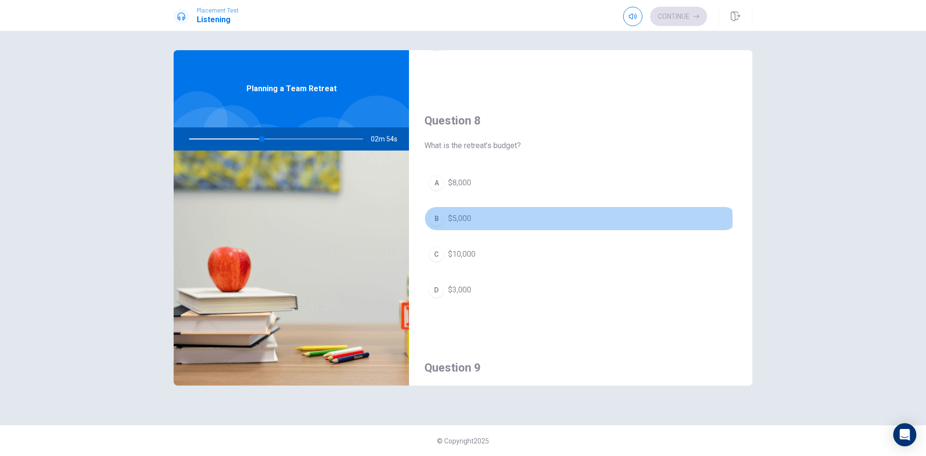
click at [511, 220] on button "B $5,000" at bounding box center [581, 218] width 313 height 24
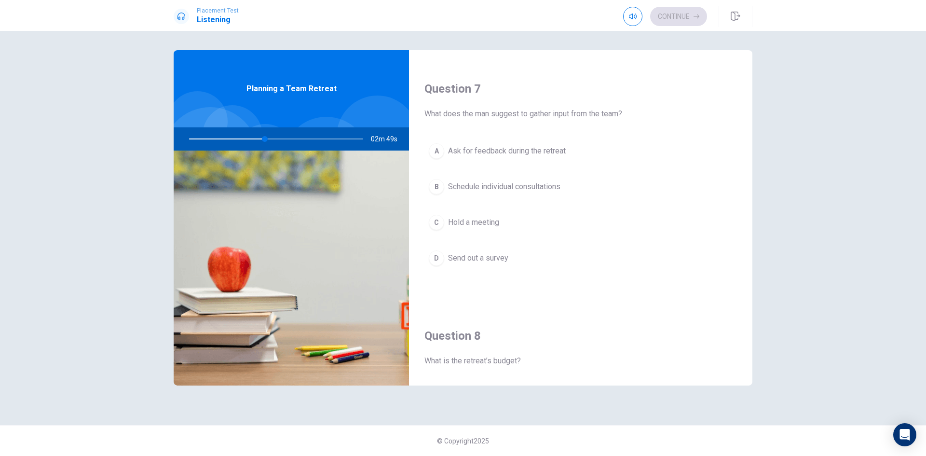
scroll to position [221, 0]
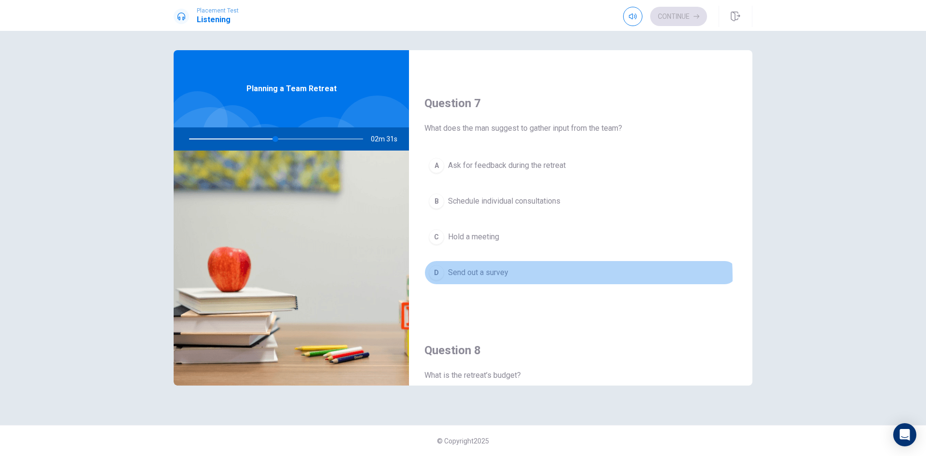
click at [501, 277] on span "Send out a survey" at bounding box center [478, 273] width 60 height 12
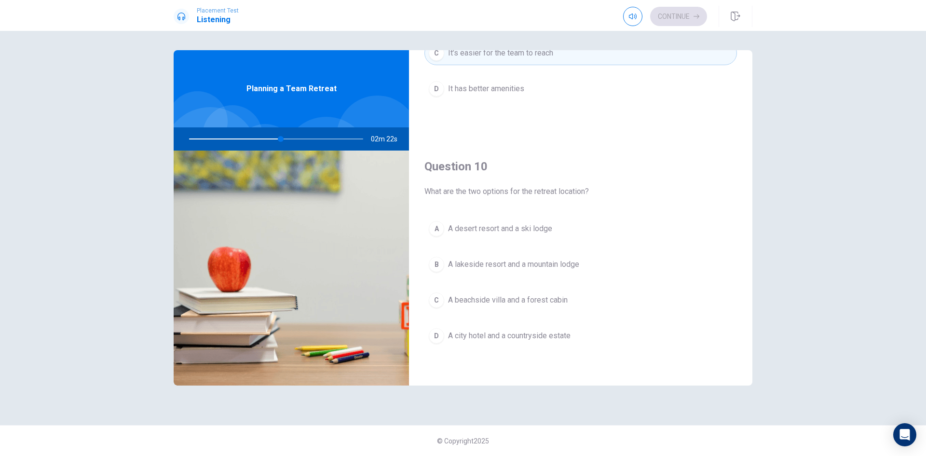
scroll to position [900, 0]
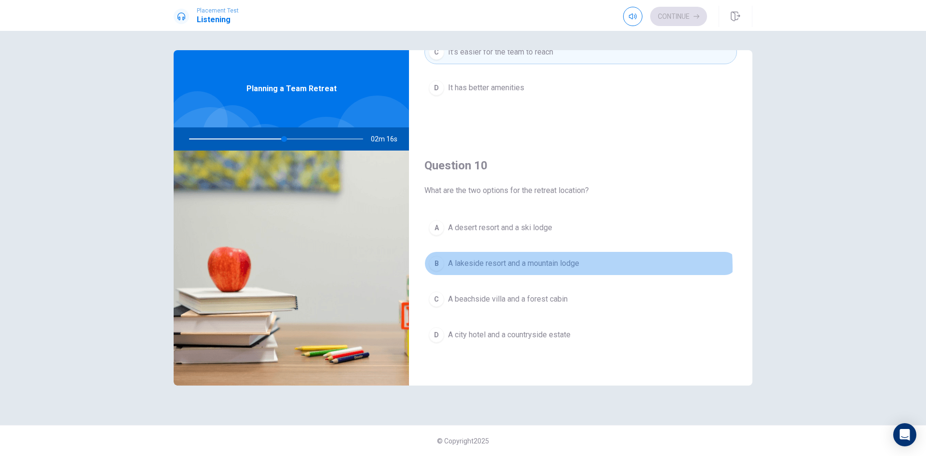
drag, startPoint x: 557, startPoint y: 267, endPoint x: 562, endPoint y: 276, distance: 10.4
click at [557, 267] on span "A lakeside resort and a mountain lodge" at bounding box center [513, 264] width 131 height 12
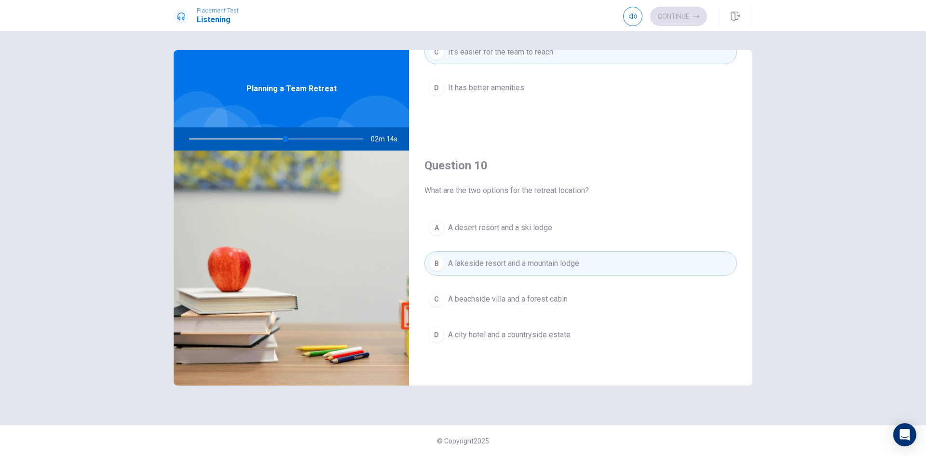
click at [752, 332] on div "Question 6 What activities does the woman suggest? A Yoga, swimming, and a scav…" at bounding box center [463, 228] width 610 height 356
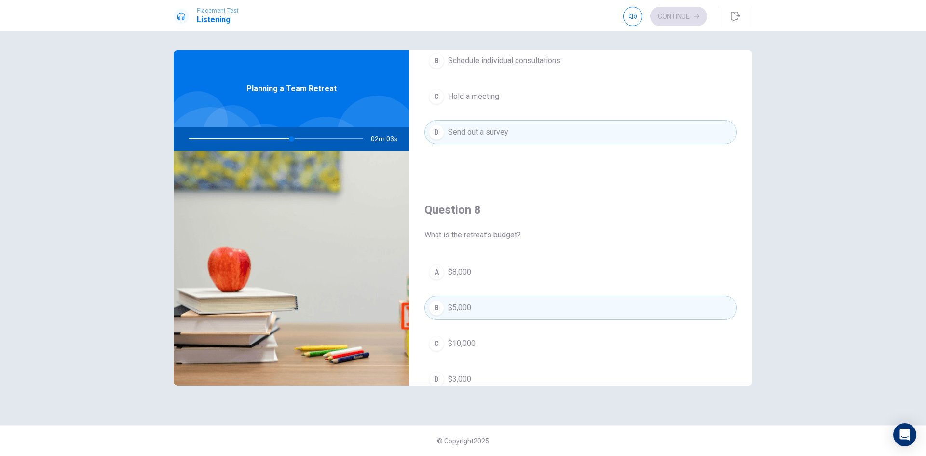
scroll to position [24, 0]
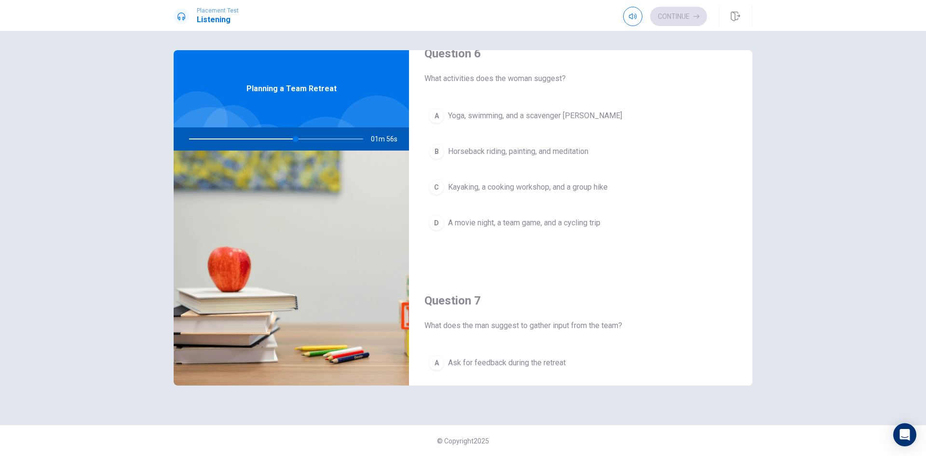
click at [541, 191] on span "Kayaking, a cooking workshop, and a group hike" at bounding box center [528, 187] width 160 height 12
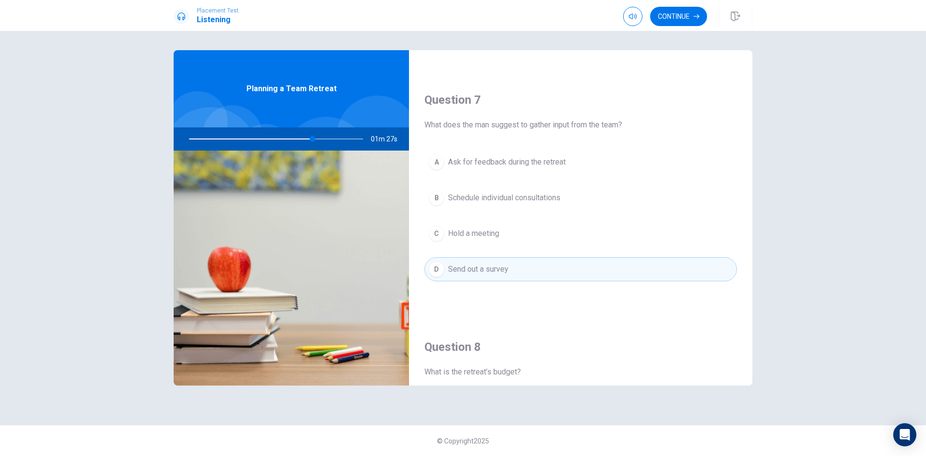
scroll to position [0, 0]
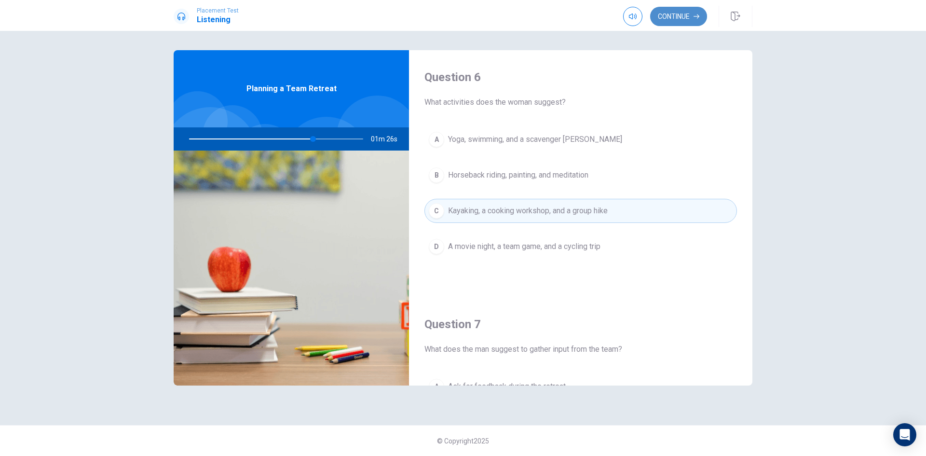
click at [676, 19] on button "Continue" at bounding box center [678, 16] width 57 height 19
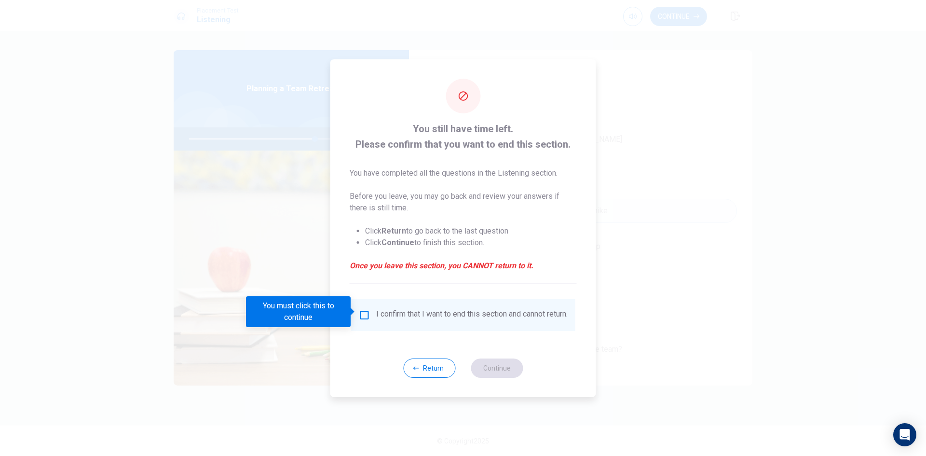
click at [366, 311] on input "You must click this to continue" at bounding box center [365, 315] width 12 height 12
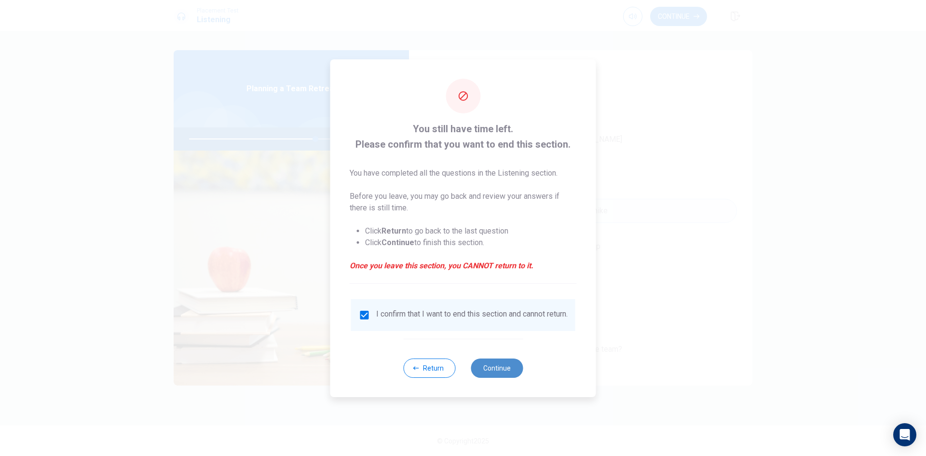
click at [492, 369] on button "Continue" at bounding box center [497, 367] width 52 height 19
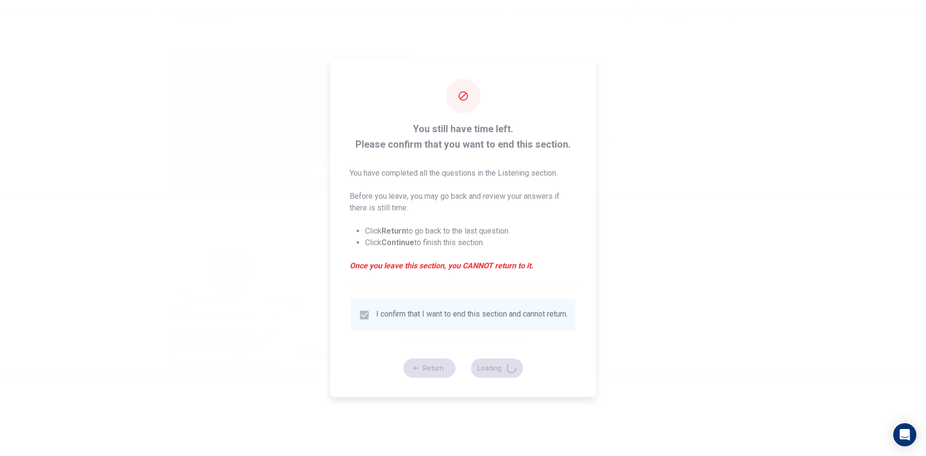
type input "74"
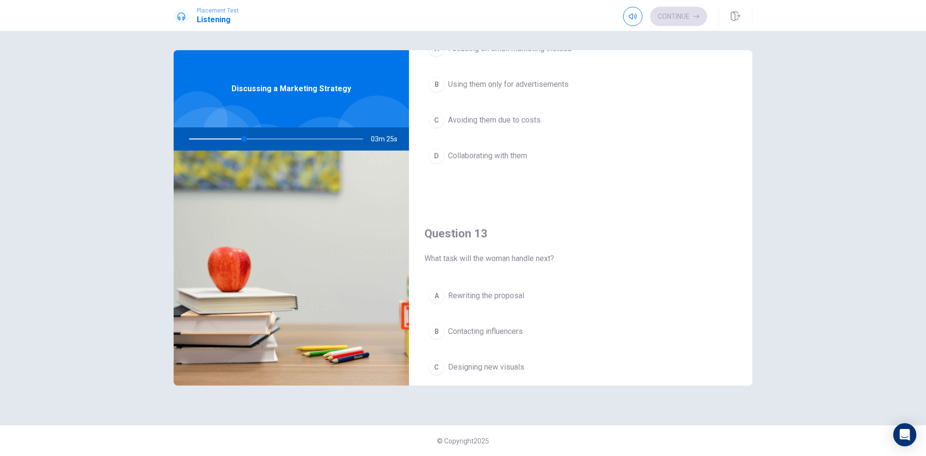
scroll to position [900, 0]
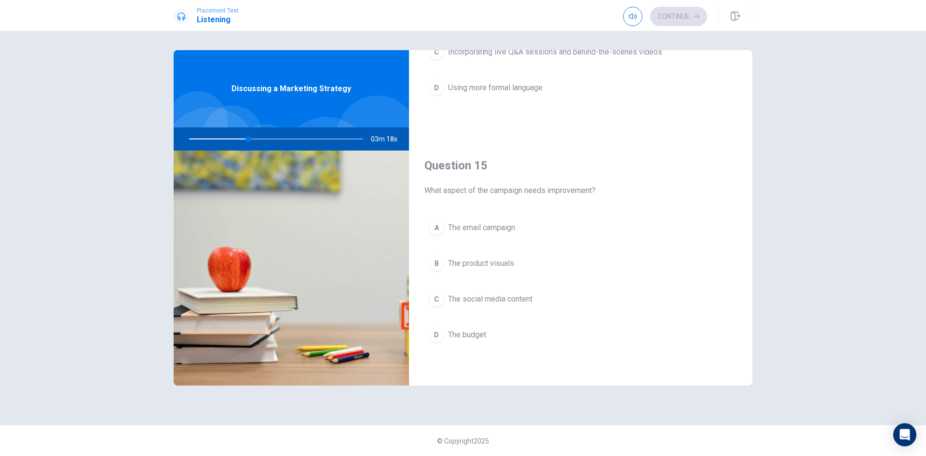
click at [527, 299] on span "The social media content" at bounding box center [490, 299] width 84 height 12
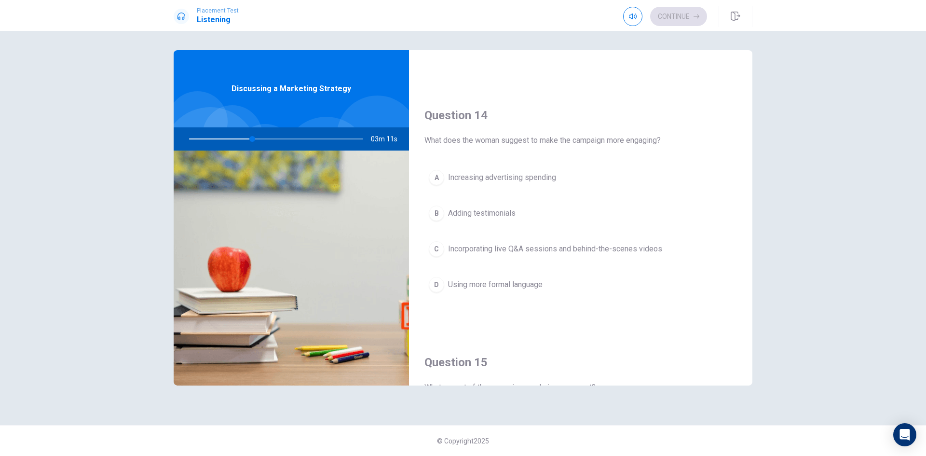
scroll to position [699, 0]
click at [618, 259] on button "C Incorporating live Q&A sessions and behind-the-scenes videos" at bounding box center [581, 253] width 313 height 24
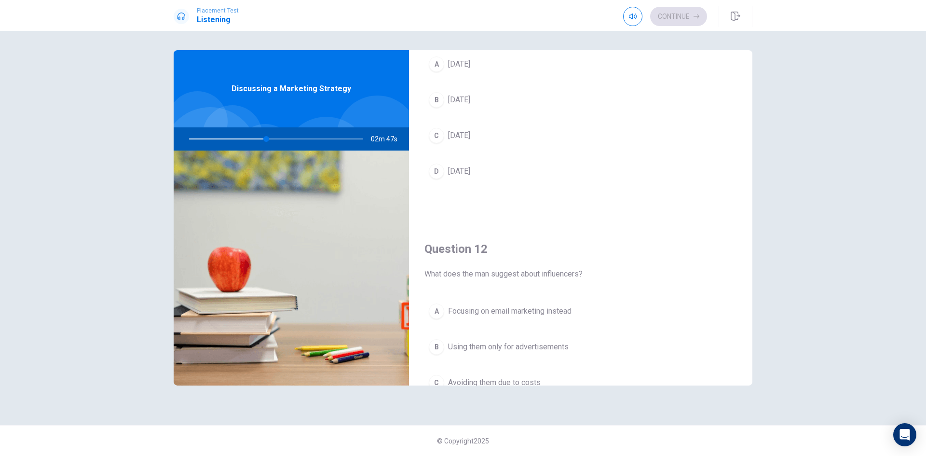
scroll to position [0, 0]
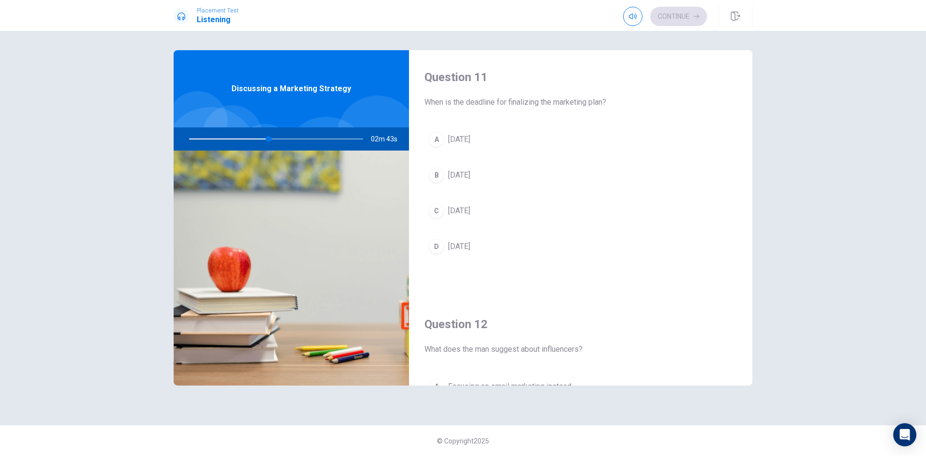
drag, startPoint x: 511, startPoint y: 143, endPoint x: 517, endPoint y: 144, distance: 6.0
click at [512, 143] on button "A [DATE]" at bounding box center [581, 139] width 313 height 24
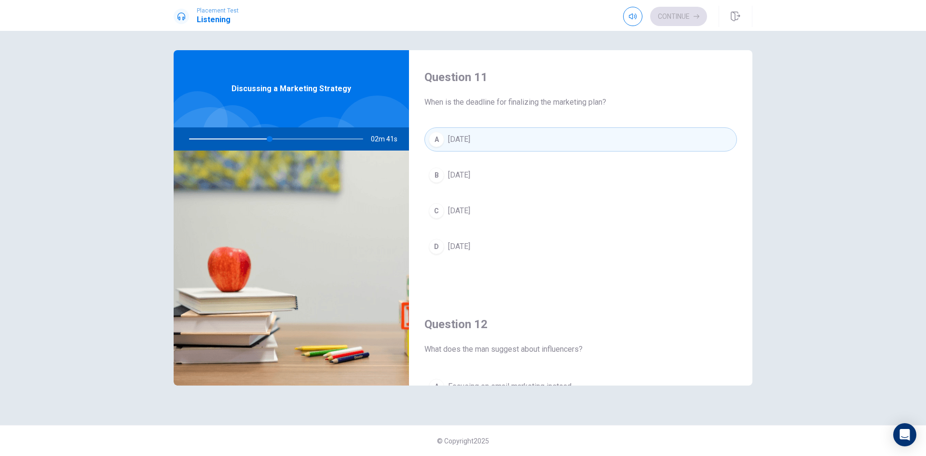
drag, startPoint x: 753, startPoint y: 101, endPoint x: 753, endPoint y: 108, distance: 6.3
click at [753, 108] on div "Question 11 When is the deadline for finalizing the marketing plan? A [DATE] B …" at bounding box center [463, 228] width 610 height 356
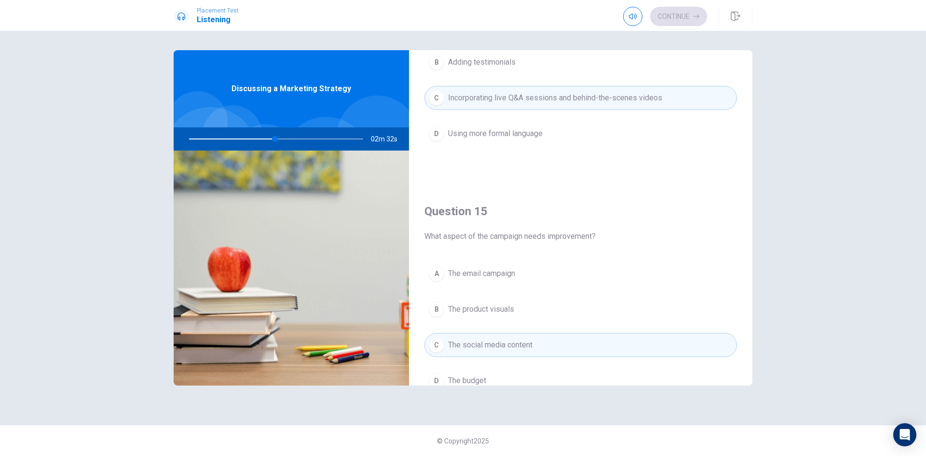
scroll to position [900, 0]
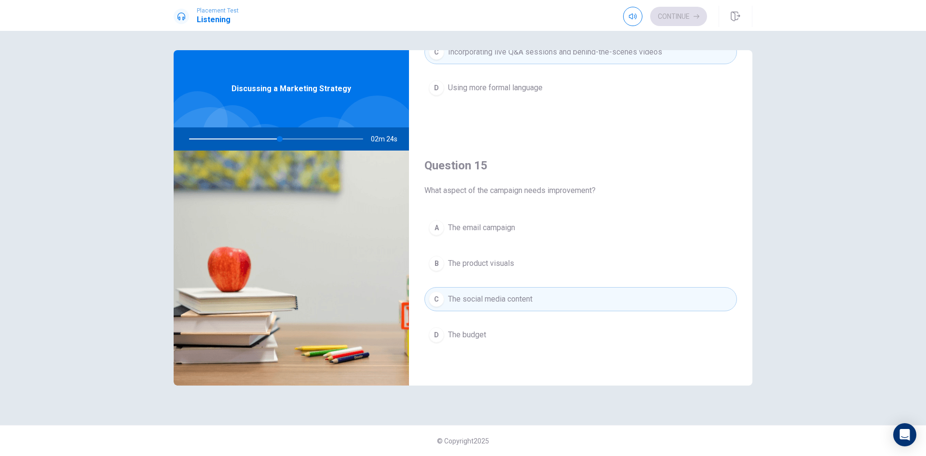
drag, startPoint x: 753, startPoint y: 340, endPoint x: 764, endPoint y: 289, distance: 51.9
click at [764, 289] on div "Question 11 When is the deadline for finalizing the marketing plan? A [DATE] B …" at bounding box center [463, 228] width 610 height 356
drag, startPoint x: 753, startPoint y: 317, endPoint x: 756, endPoint y: 292, distance: 25.4
click at [756, 292] on div "Question 11 When is the deadline for finalizing the marketing plan? A [DATE] B …" at bounding box center [463, 228] width 610 height 356
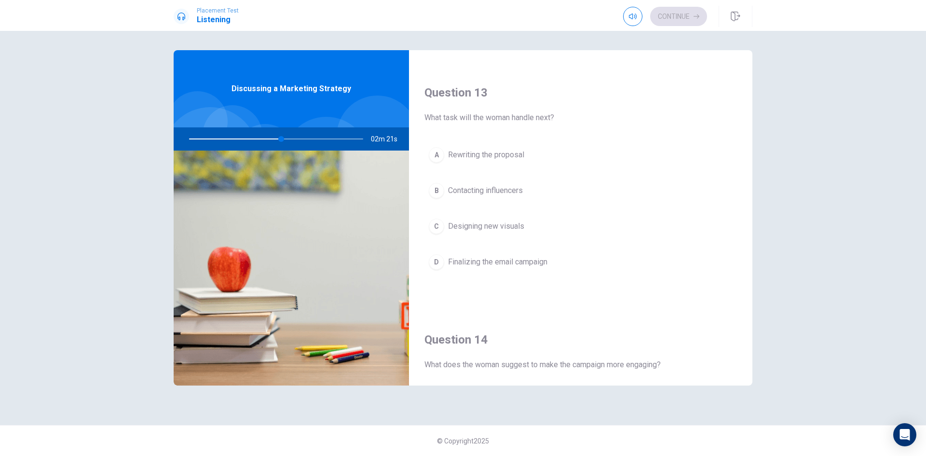
scroll to position [475, 0]
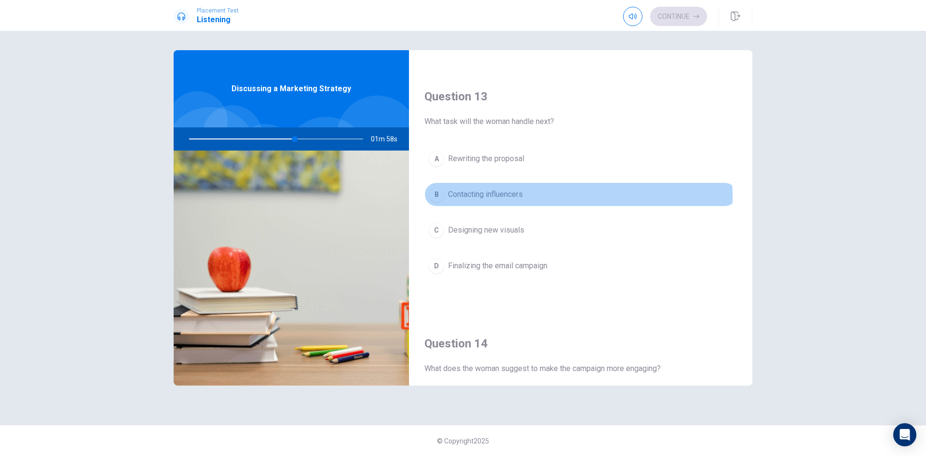
click at [527, 196] on button "B Contacting influencers" at bounding box center [581, 194] width 313 height 24
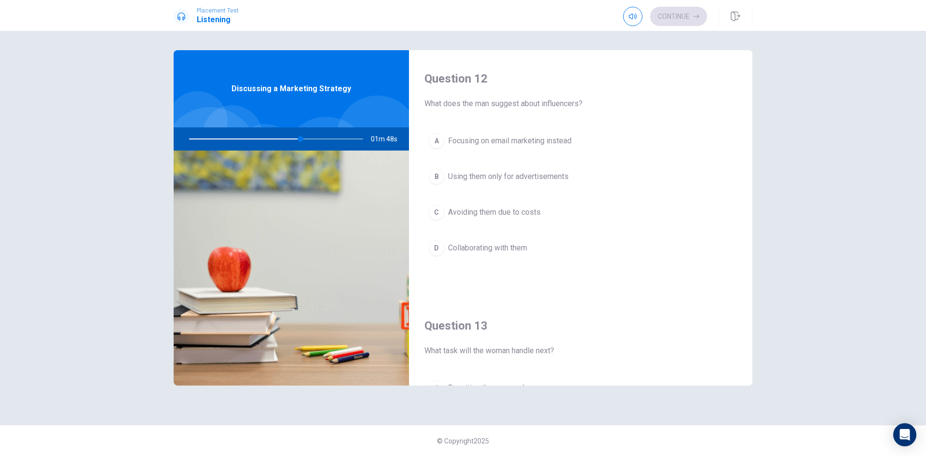
scroll to position [247, 0]
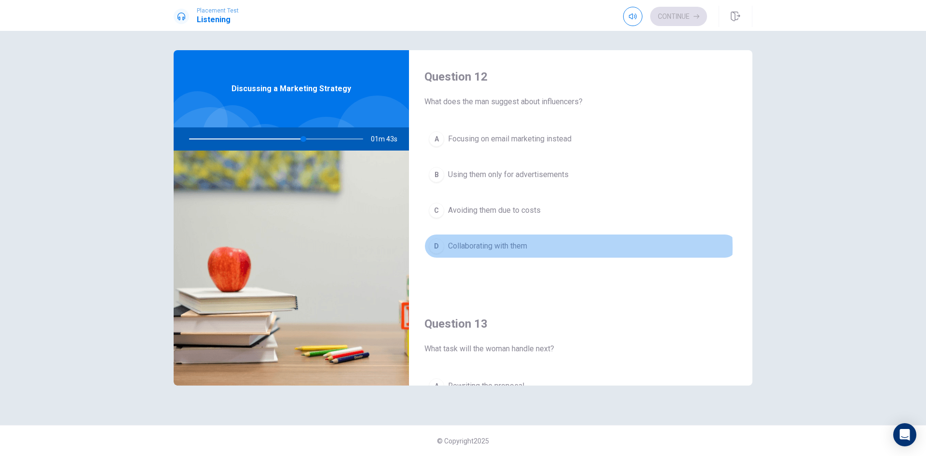
click at [524, 247] on span "Collaborating with them" at bounding box center [487, 246] width 79 height 12
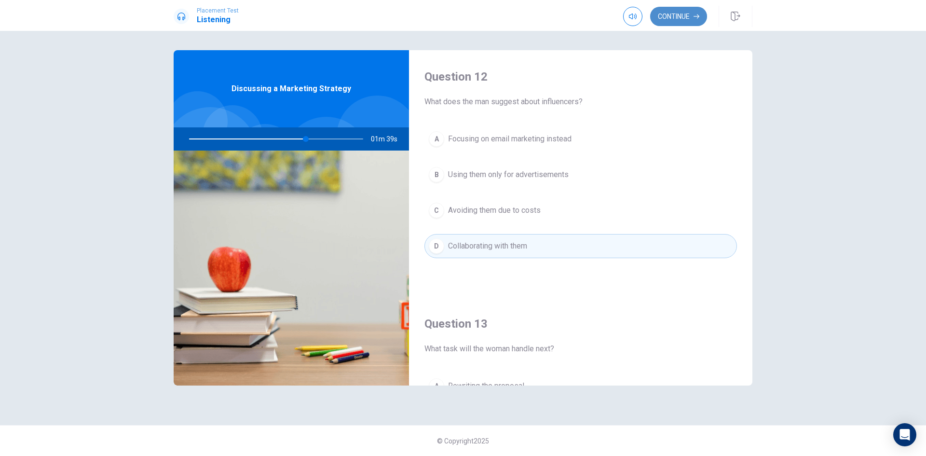
click at [684, 19] on button "Continue" at bounding box center [678, 16] width 57 height 19
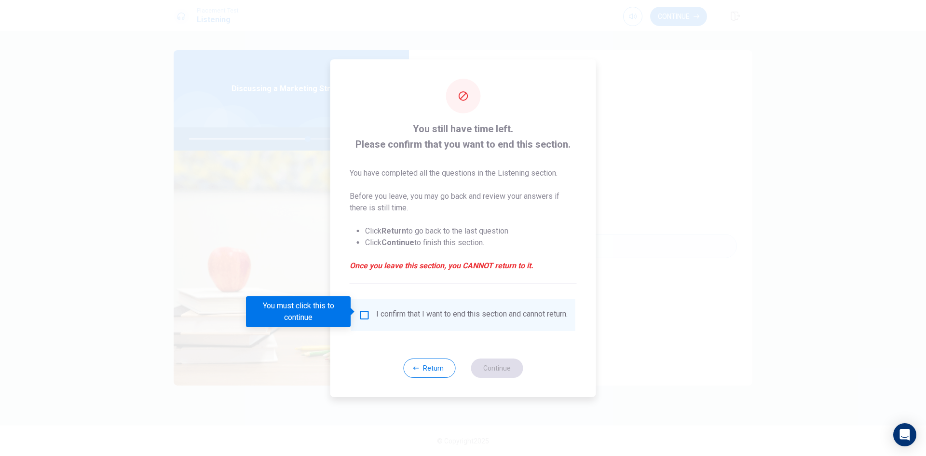
click at [363, 311] on input "You must click this to continue" at bounding box center [365, 315] width 12 height 12
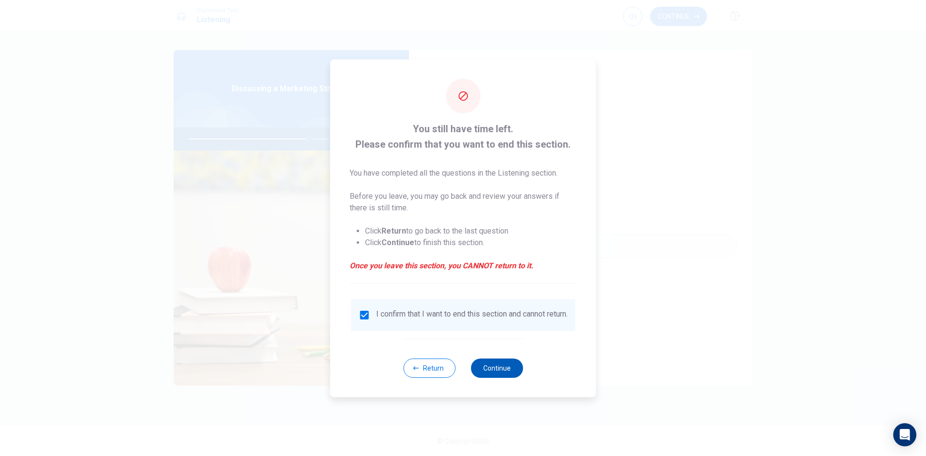
click at [486, 372] on button "Continue" at bounding box center [497, 367] width 52 height 19
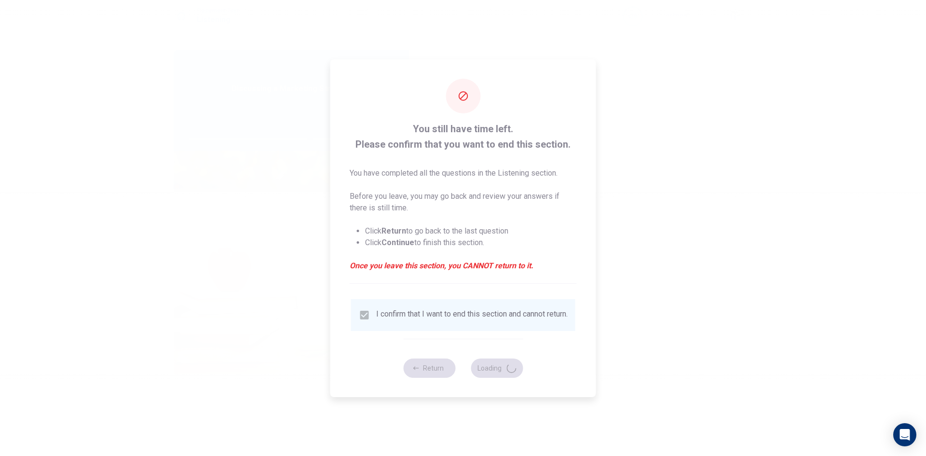
type input "70"
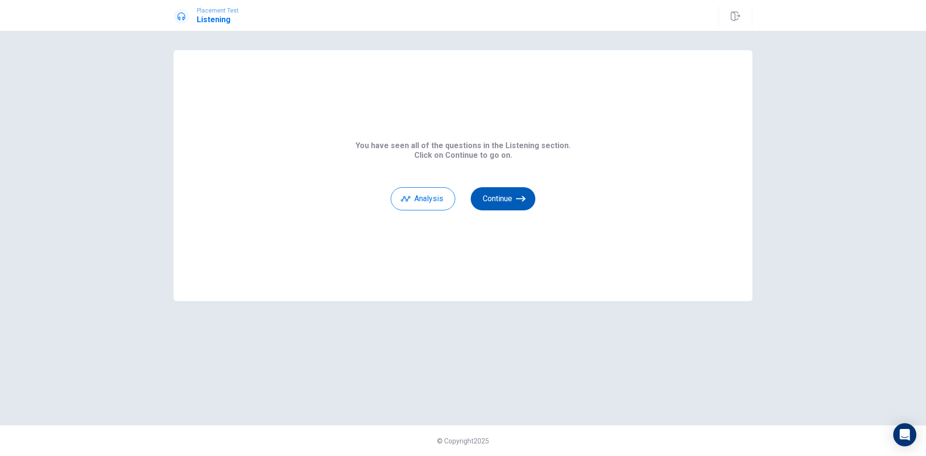
click at [513, 203] on button "Continue" at bounding box center [503, 198] width 65 height 23
